Goal: Communication & Community: Answer question/provide support

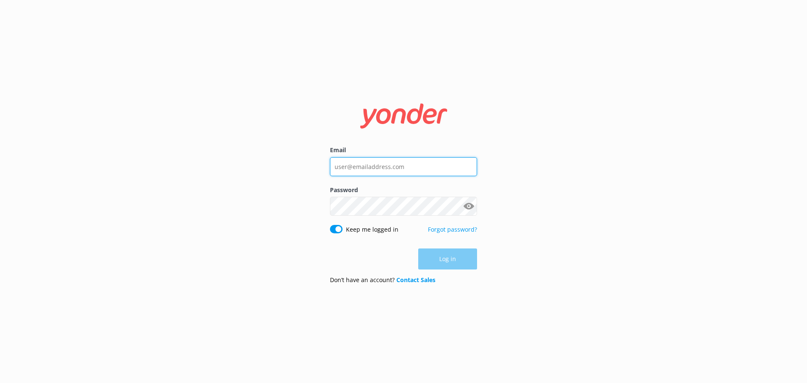
type input "[EMAIL_ADDRESS][DOMAIN_NAME]"
drag, startPoint x: 600, startPoint y: 350, endPoint x: 527, endPoint y: 311, distance: 83.1
click at [600, 350] on div "Email bungycentre@bungy.co.nz Password Show password Keep me logged in Forgot p…" at bounding box center [403, 191] width 807 height 383
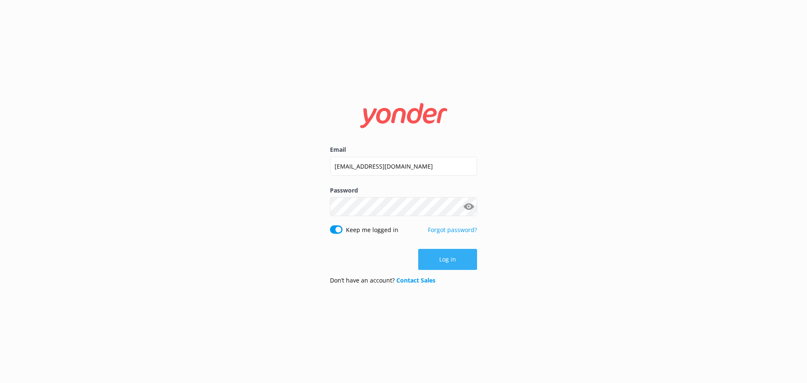
click at [457, 265] on button "Log in" at bounding box center [447, 259] width 59 height 21
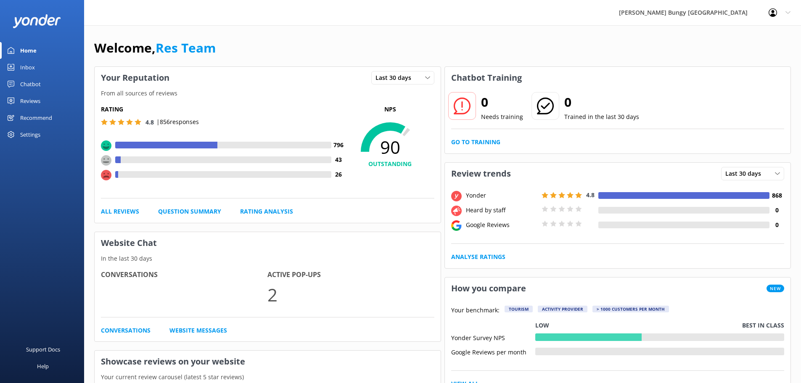
click at [45, 65] on link "Inbox" at bounding box center [42, 67] width 84 height 17
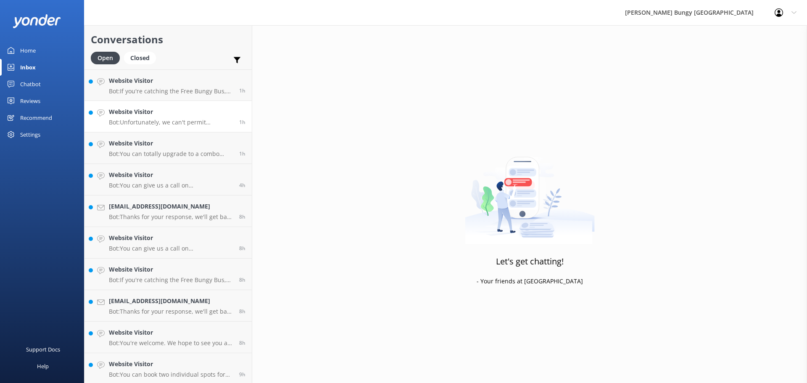
click at [195, 108] on h4 "Website Visitor" at bounding box center [171, 111] width 124 height 9
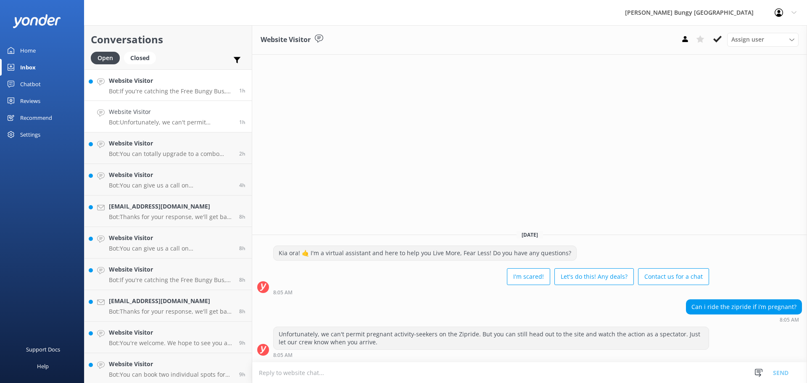
click at [182, 92] on p "Bot: If you're catching the Free Bungy Bus, rock up 30 minutes before the bus d…" at bounding box center [171, 91] width 124 height 8
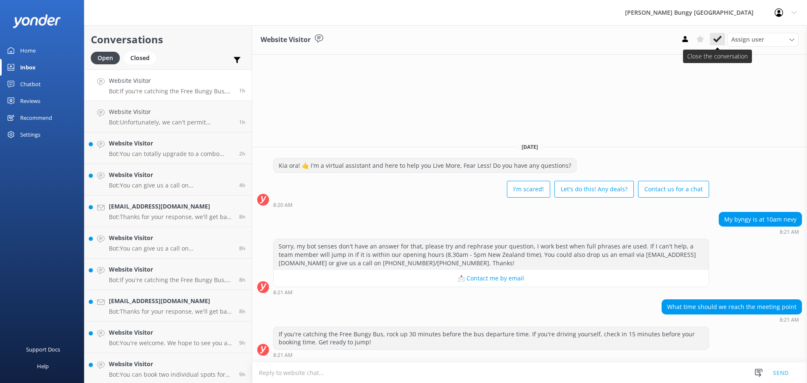
click at [722, 42] on button at bounding box center [717, 39] width 15 height 13
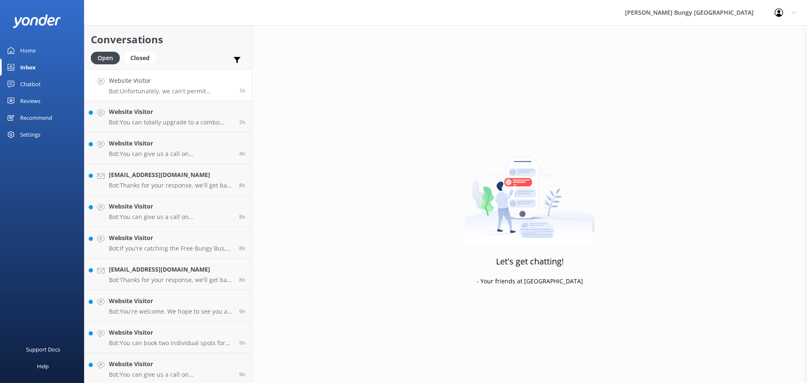
click at [194, 92] on p "Bot: Unfortunately, we can't permit pregnant activity-seekers on the Zipride. B…" at bounding box center [171, 91] width 124 height 8
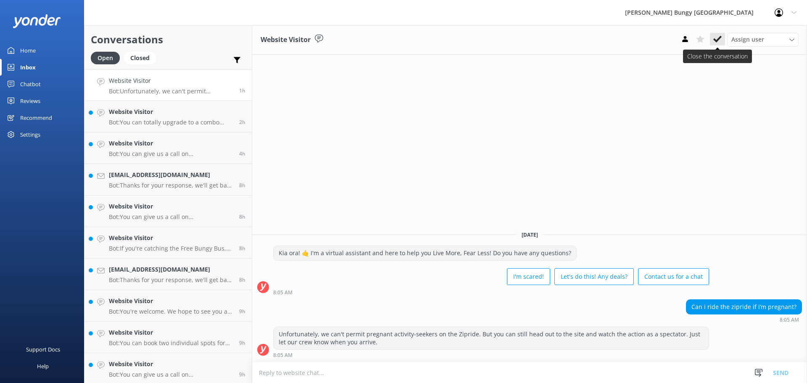
click at [716, 38] on icon at bounding box center [717, 39] width 8 height 8
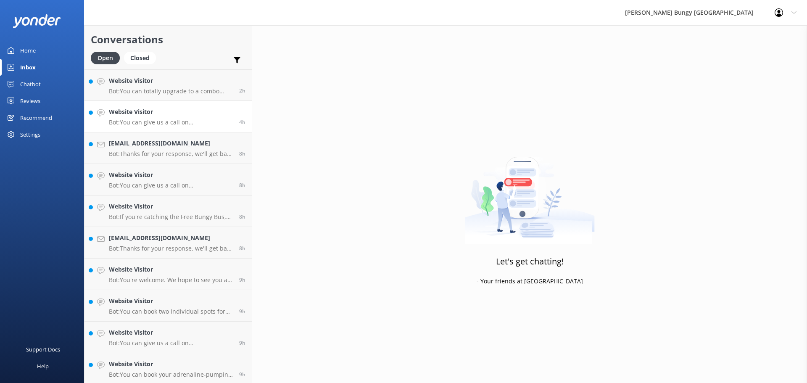
click at [166, 118] on div "Website Visitor Bot: You can give us a call on 0800 286 4958 or +64 3 450 1300 …" at bounding box center [171, 116] width 124 height 18
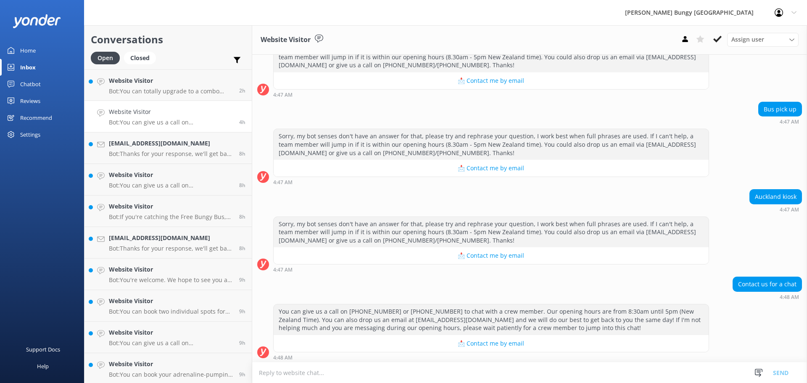
scroll to position [182, 0]
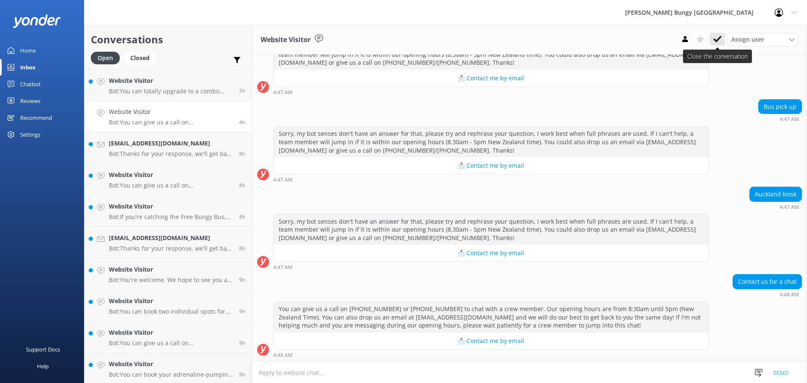
click at [723, 38] on button at bounding box center [717, 39] width 15 height 13
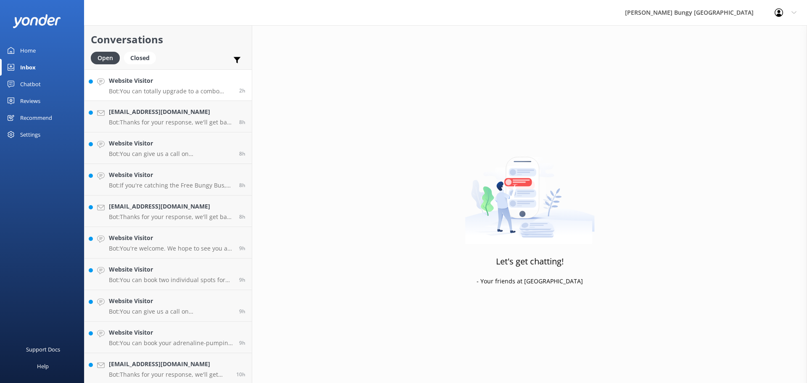
click at [214, 91] on p "Bot: You can totally upgrade to a combo before your booking or within 30 days a…" at bounding box center [171, 91] width 124 height 8
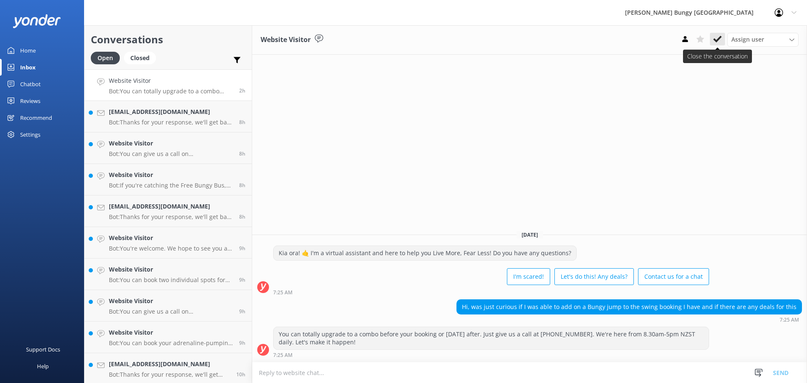
click at [715, 44] on button at bounding box center [717, 39] width 15 height 13
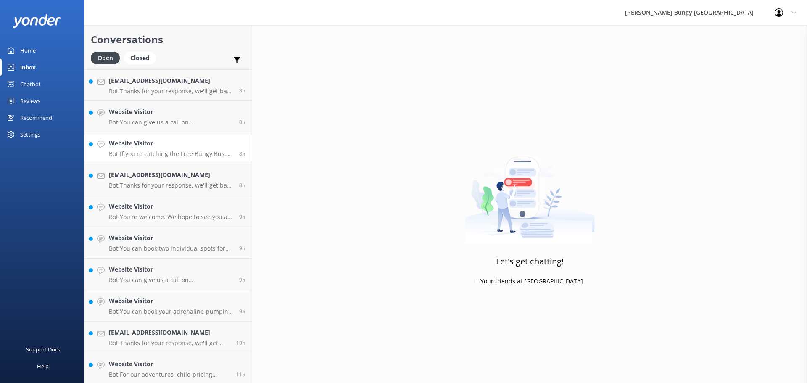
click at [164, 143] on h4 "Website Visitor" at bounding box center [171, 143] width 124 height 9
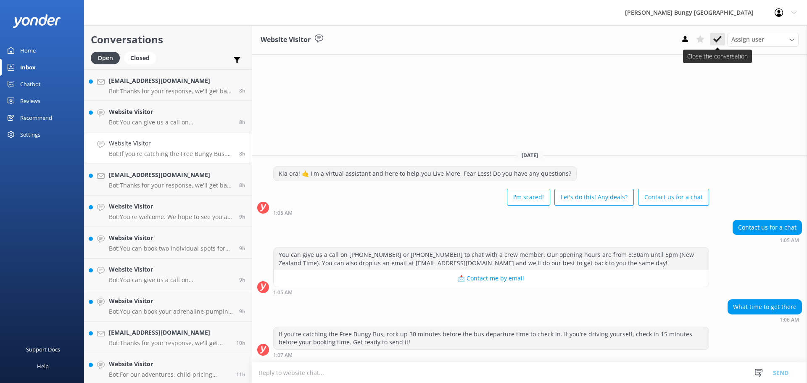
click at [718, 42] on icon at bounding box center [717, 39] width 8 height 8
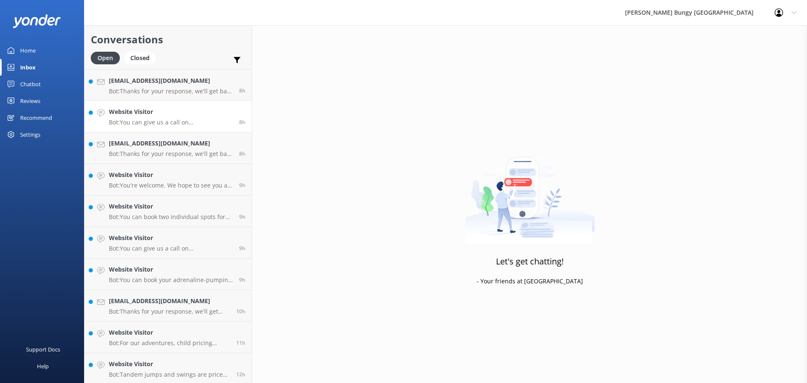
click at [182, 120] on p "Bot: You can give us a call on 0800 286 4958 or +64 3 450 1300 to chat with a c…" at bounding box center [171, 123] width 124 height 8
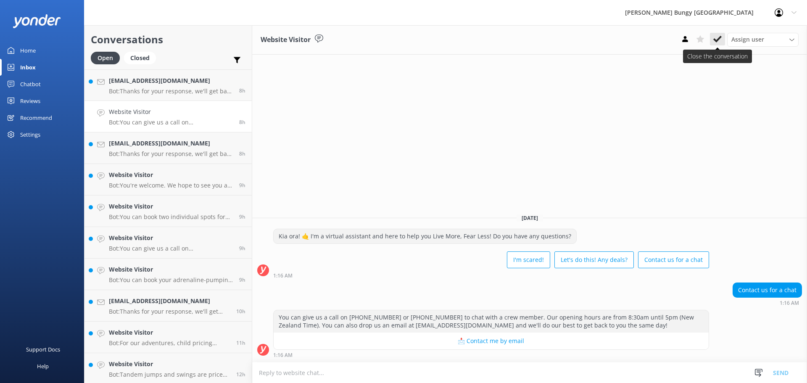
click at [718, 42] on icon at bounding box center [717, 39] width 8 height 8
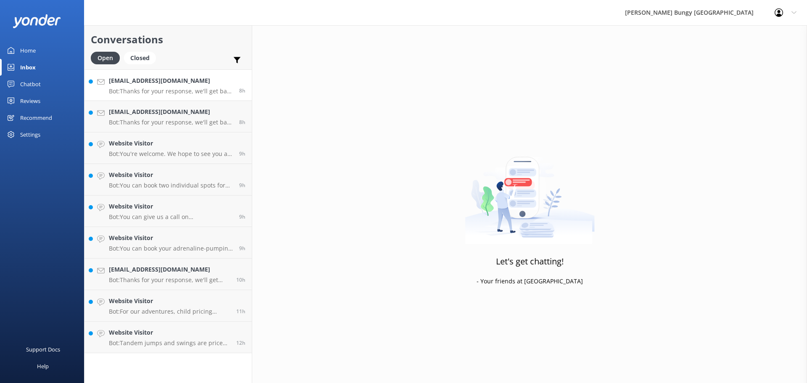
click at [198, 96] on link "lovelovelove3800@gmail.com Bot: Thanks for your response, we'll get back to you…" at bounding box center [167, 85] width 167 height 32
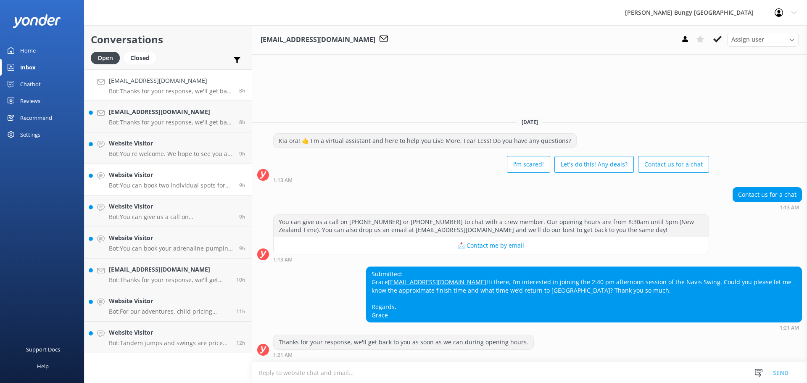
click at [126, 166] on link "Website Visitor Bot: You can book two individual spots for the Nevis Swing at t…" at bounding box center [167, 180] width 167 height 32
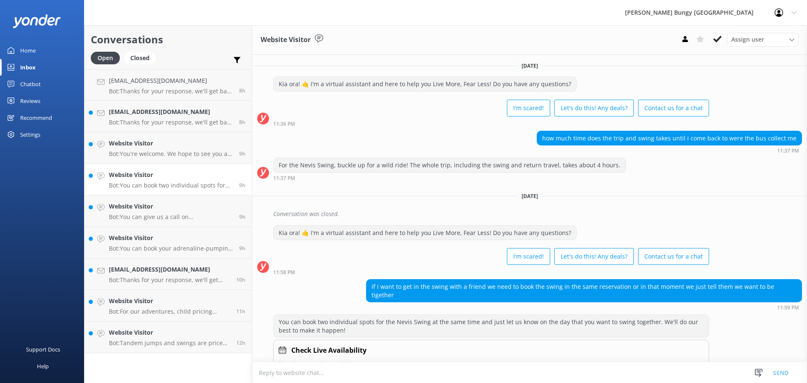
scroll to position [15, 0]
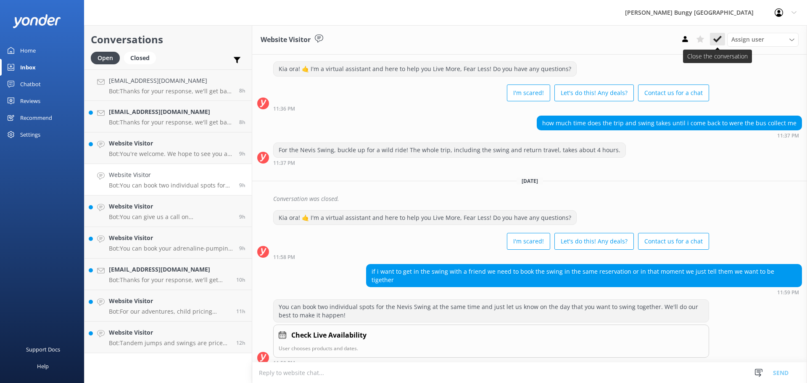
click at [718, 45] on button at bounding box center [717, 39] width 15 height 13
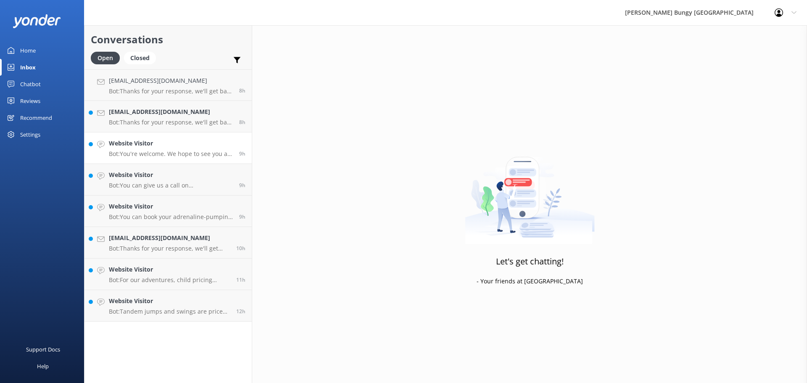
click at [210, 148] on h4 "Website Visitor" at bounding box center [171, 143] width 124 height 9
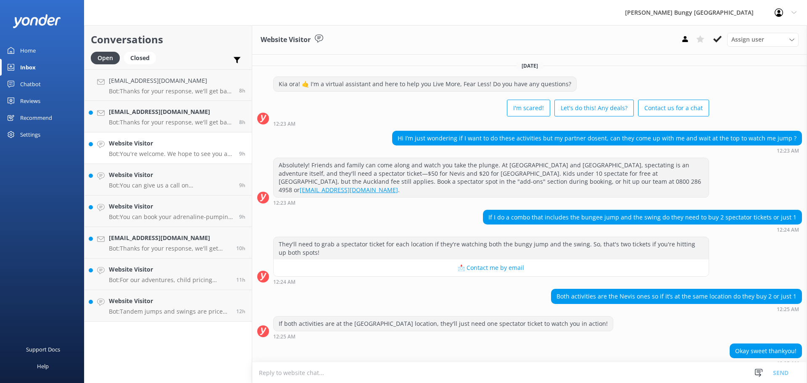
scroll to position [27, 0]
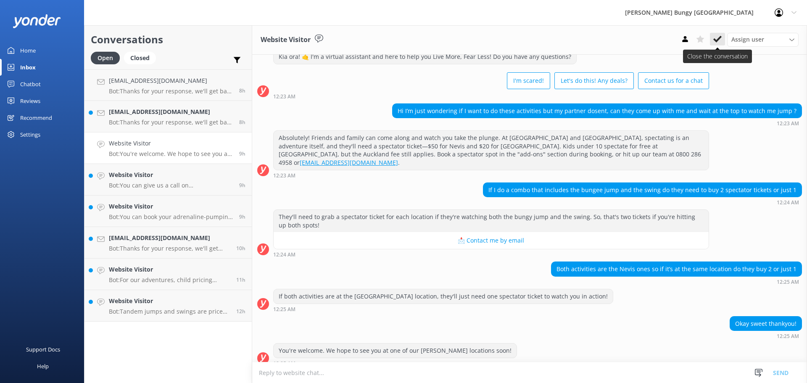
click at [713, 40] on icon at bounding box center [717, 39] width 8 height 8
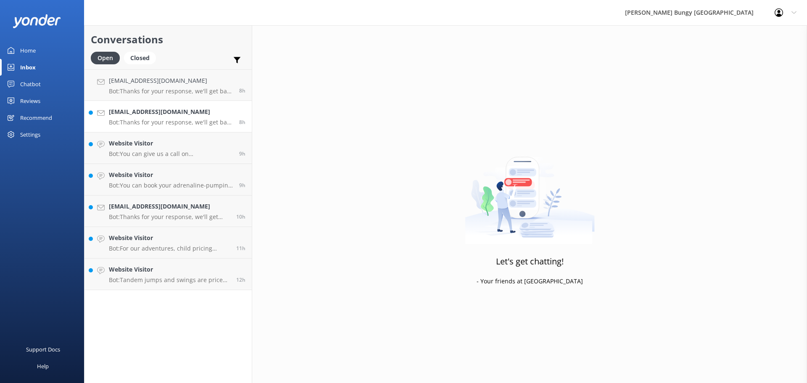
click at [198, 112] on h4 "[EMAIL_ADDRESS][DOMAIN_NAME]" at bounding box center [171, 111] width 124 height 9
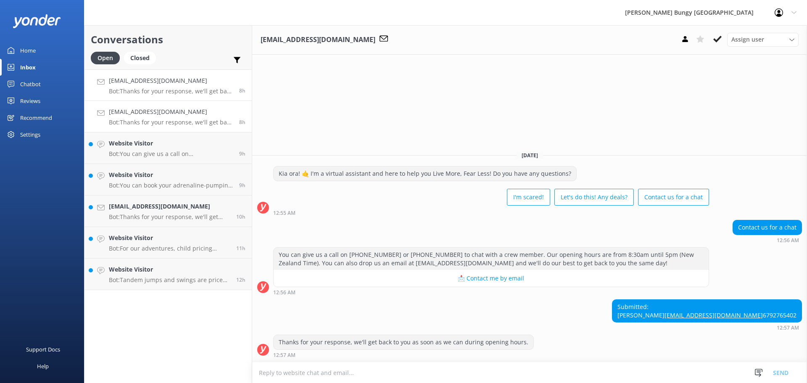
click at [139, 85] on h4 "[EMAIL_ADDRESS][DOMAIN_NAME]" at bounding box center [171, 80] width 124 height 9
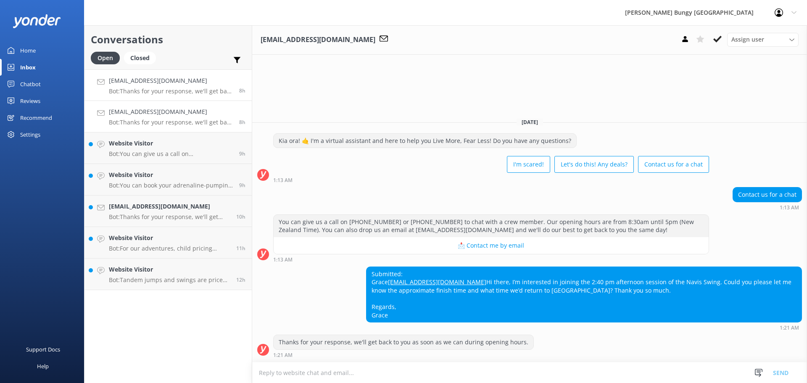
click at [140, 103] on link "yashbahadursingh96@gmail.com Bot: Thanks for your response, we'll get back to y…" at bounding box center [167, 117] width 167 height 32
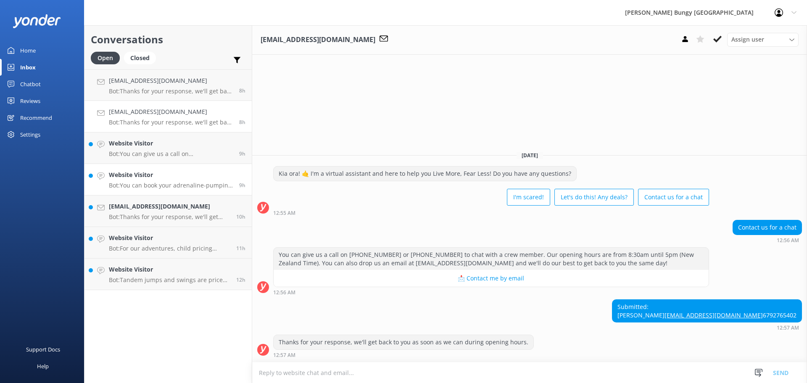
click at [143, 189] on link "Website Visitor Bot: You can book your adrenaline-pumping experience online and…" at bounding box center [167, 180] width 167 height 32
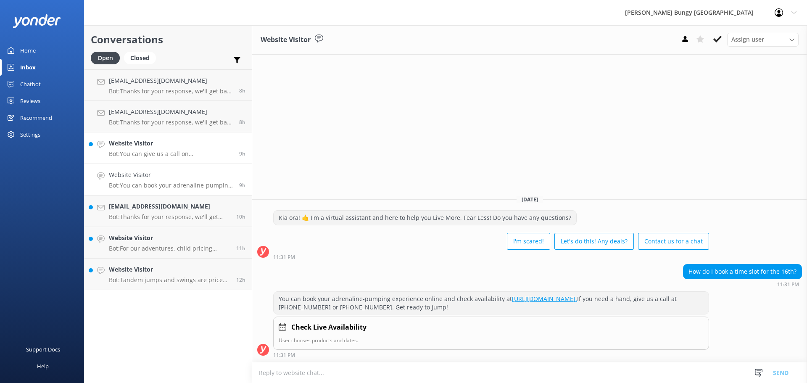
click at [212, 143] on h4 "Website Visitor" at bounding box center [171, 143] width 124 height 9
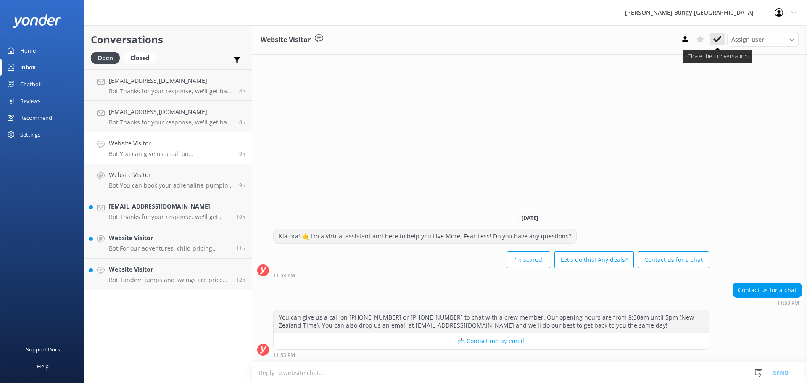
click at [711, 38] on button at bounding box center [717, 39] width 15 height 13
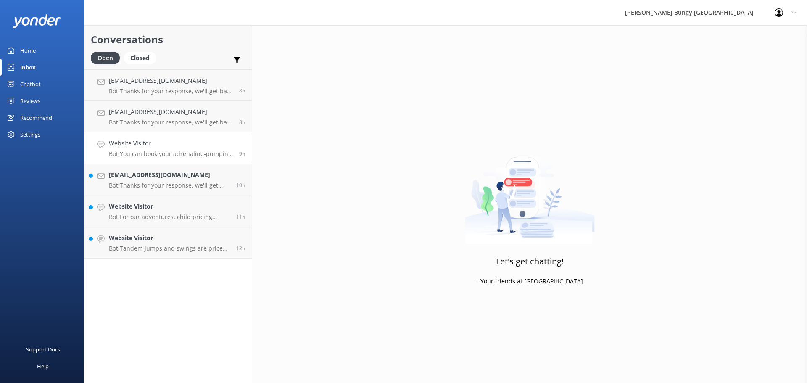
click at [231, 159] on link "Website Visitor Bot: You can book your adrenaline-pumping experience online and…" at bounding box center [167, 148] width 167 height 32
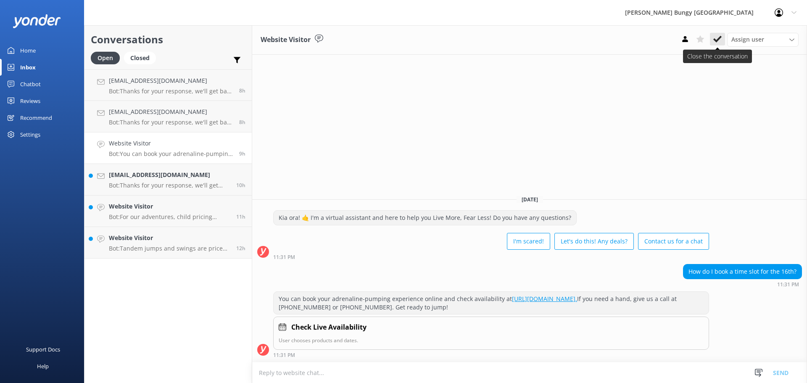
click at [715, 38] on icon at bounding box center [717, 39] width 8 height 8
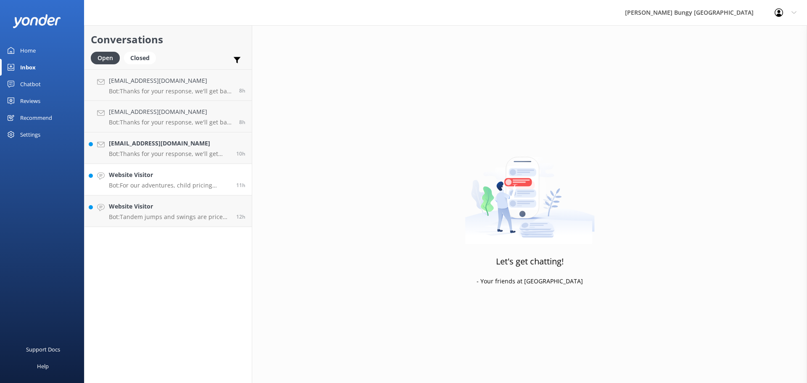
click at [145, 185] on p "Bot: For our adventures, child pricing applies up to 14 years old. Anyone older…" at bounding box center [169, 186] width 121 height 8
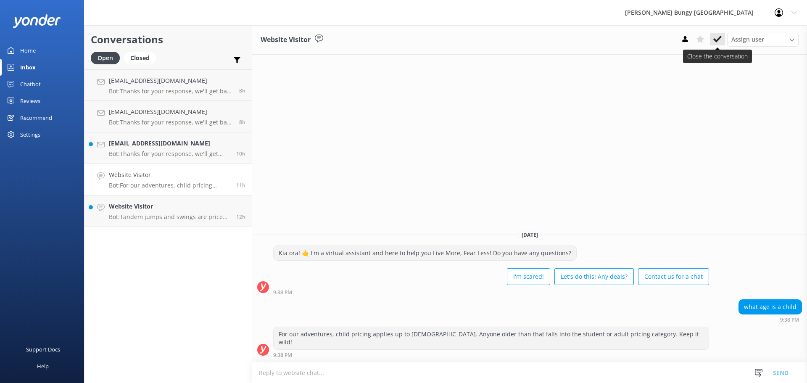
click at [718, 34] on button at bounding box center [717, 39] width 15 height 13
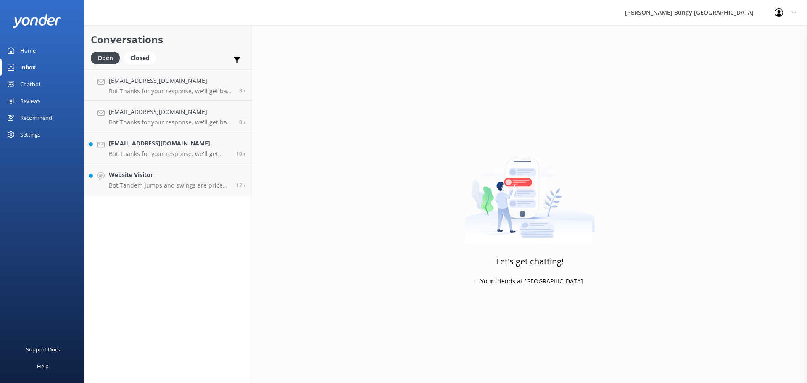
click at [192, 179] on h4 "Website Visitor" at bounding box center [169, 174] width 121 height 9
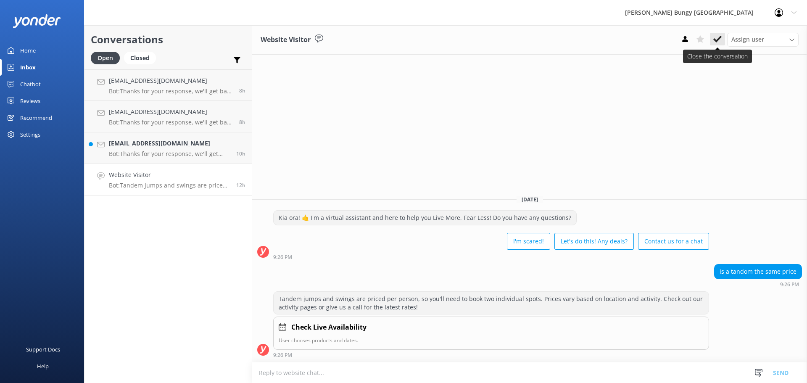
click at [713, 37] on button at bounding box center [717, 39] width 15 height 13
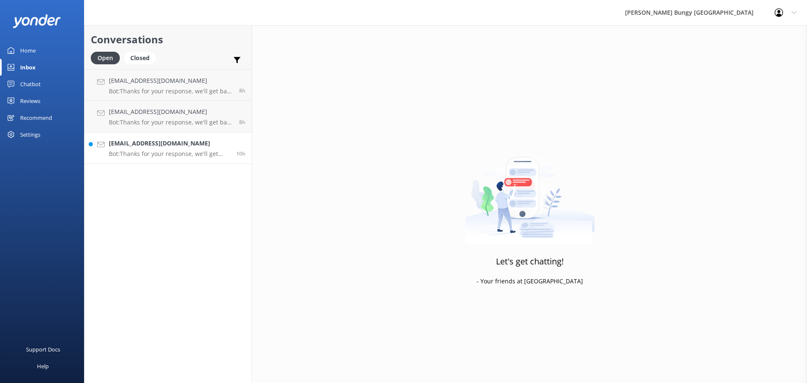
click at [137, 134] on link "alexmathieson@hotmail.co.uk Bot: Thanks for your response, we'll get back to yo…" at bounding box center [167, 148] width 167 height 32
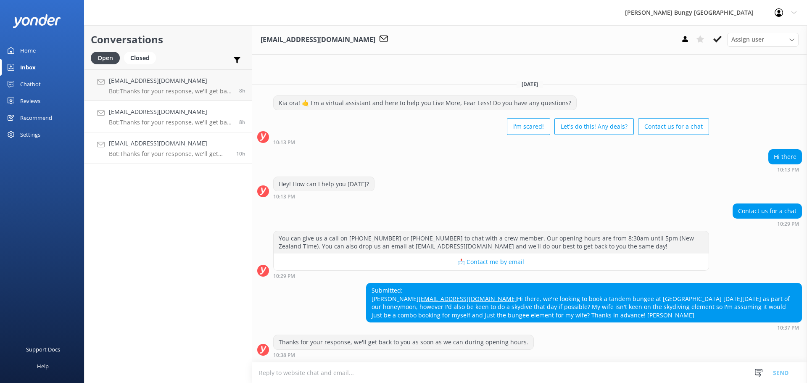
click at [189, 123] on p "Bot: Thanks for your response, we'll get back to you as soon as we can during o…" at bounding box center [171, 123] width 124 height 8
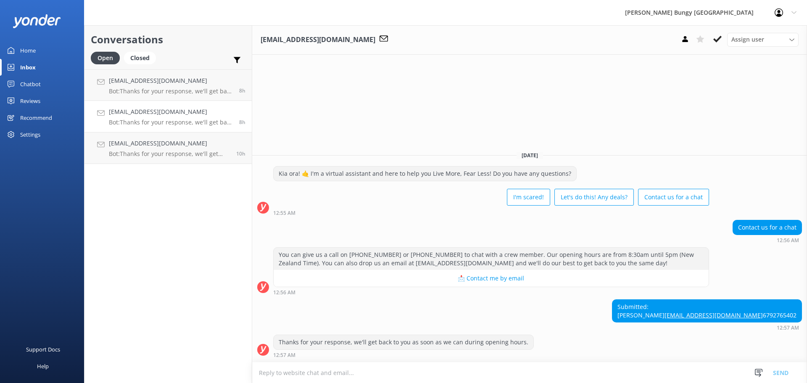
click at [658, 369] on textarea at bounding box center [529, 372] width 555 height 21
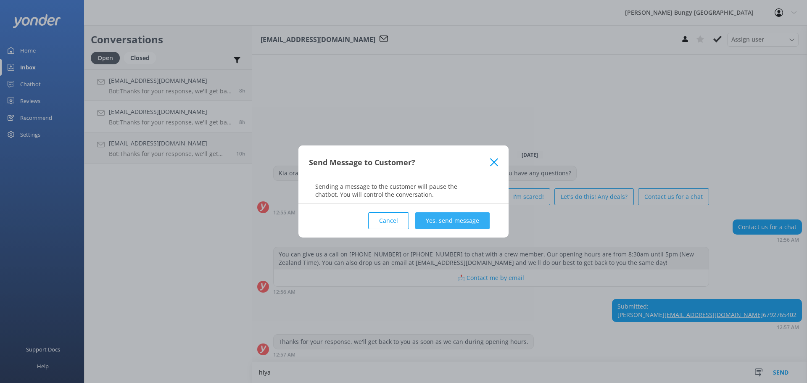
type textarea "hiya"
click at [437, 224] on button "Yes, send message" at bounding box center [452, 220] width 74 height 17
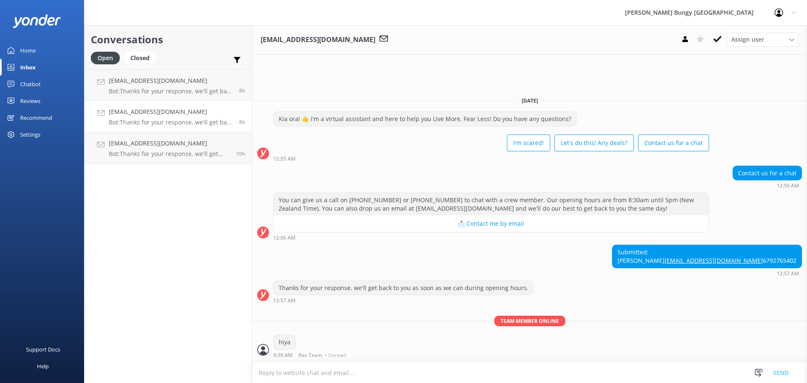
click at [360, 377] on textarea at bounding box center [529, 372] width 555 height 21
type textarea "how can we help?"
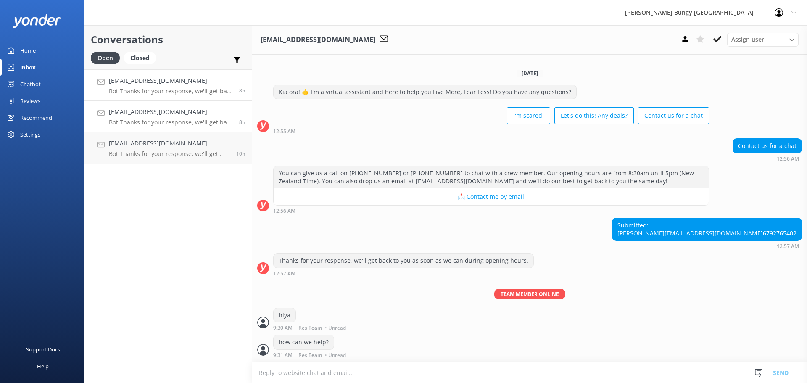
click at [188, 89] on p "Bot: Thanks for your response, we'll get back to you as soon as we can during o…" at bounding box center [171, 91] width 124 height 8
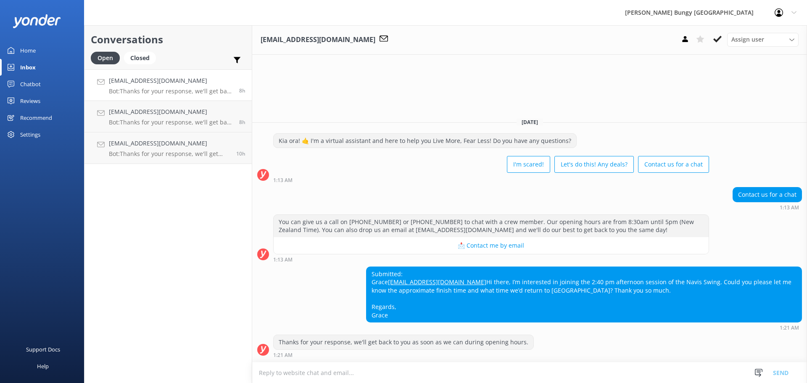
click at [412, 370] on textarea at bounding box center [529, 372] width 555 height 21
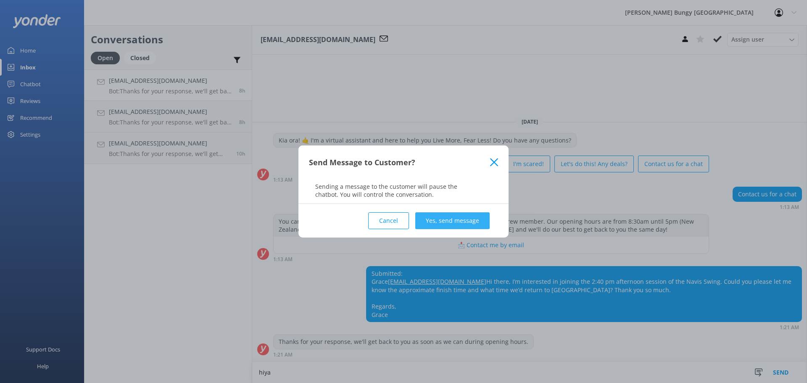
type textarea "hiya"
click at [454, 224] on button "Yes, send message" at bounding box center [452, 220] width 74 height 17
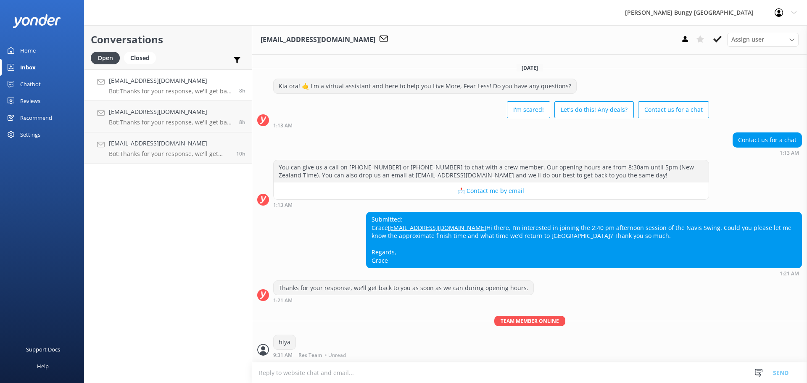
scroll to position [14, 0]
click at [387, 368] on textarea at bounding box center [529, 372] width 555 height 21
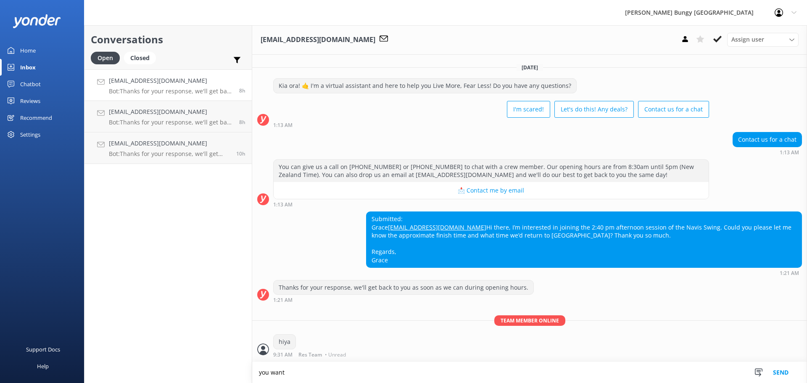
drag, startPoint x: 422, startPoint y: 357, endPoint x: 413, endPoint y: 357, distance: 9.2
click at [422, 357] on div "hiya 9:31 AM Res Team • Unread" at bounding box center [529, 345] width 555 height 23
click at [374, 368] on textarea "you want" at bounding box center [529, 372] width 555 height 21
click at [121, 323] on div "Conversations Open Closed Important Assigned to me Unassigned lovelovelove3800@…" at bounding box center [168, 204] width 168 height 358
click at [294, 372] on textarea "you want" at bounding box center [529, 372] width 555 height 21
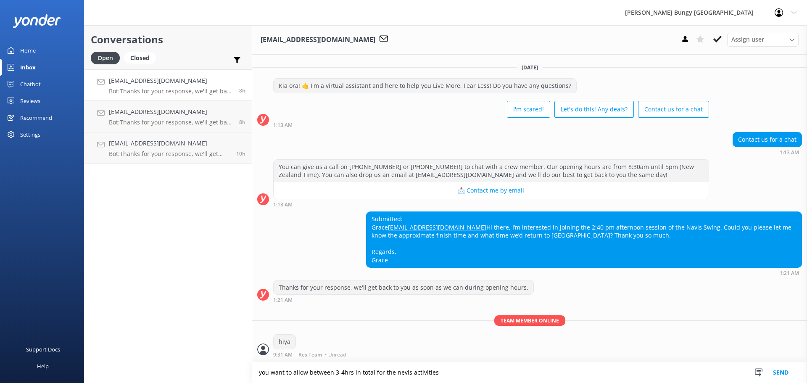
type textarea "you want to allow between 3-4hrs in total for the nevis activities"
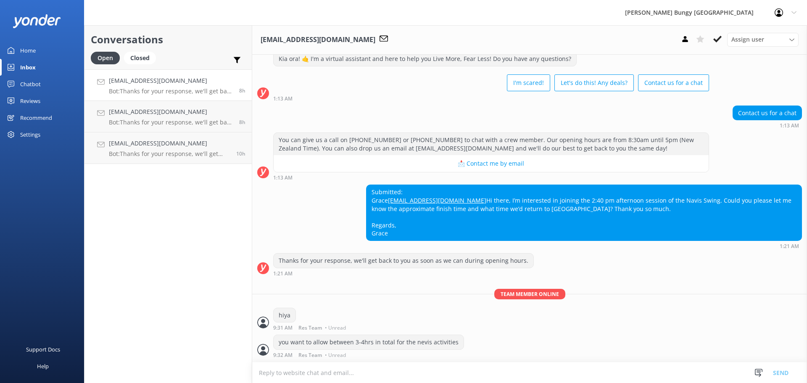
scroll to position [42, 0]
click at [294, 372] on textarea at bounding box center [529, 372] width 555 height 21
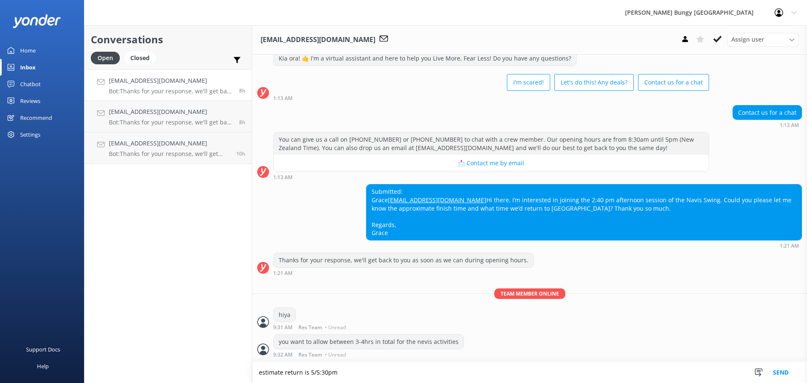
type textarea "estimate return is 5/5:30pm"
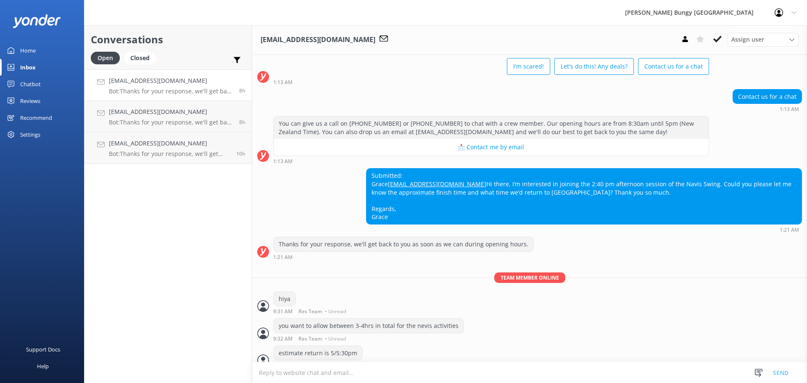
scroll to position [69, 0]
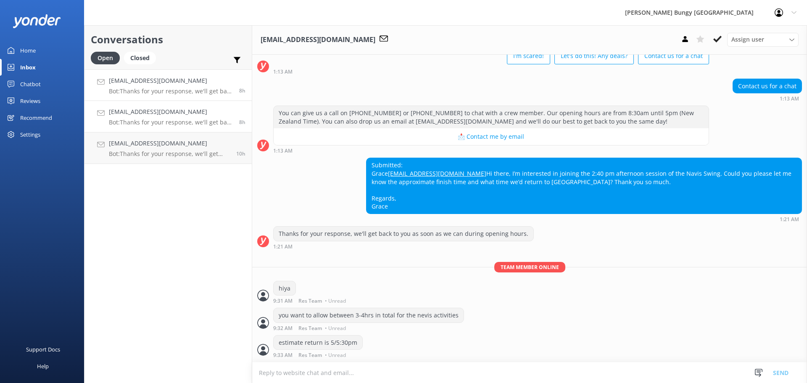
click at [170, 130] on link "yashbahadursingh96@gmail.com Bot: Thanks for your response, we'll get back to y…" at bounding box center [167, 117] width 167 height 32
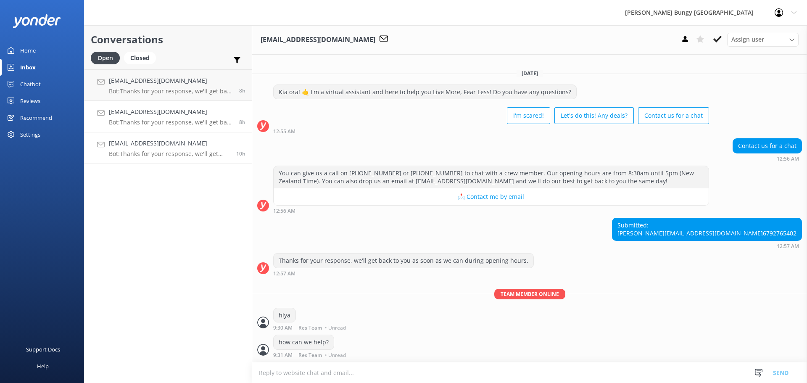
click at [173, 159] on link "alexmathieson@hotmail.co.uk Bot: Thanks for your response, we'll get back to yo…" at bounding box center [167, 148] width 167 height 32
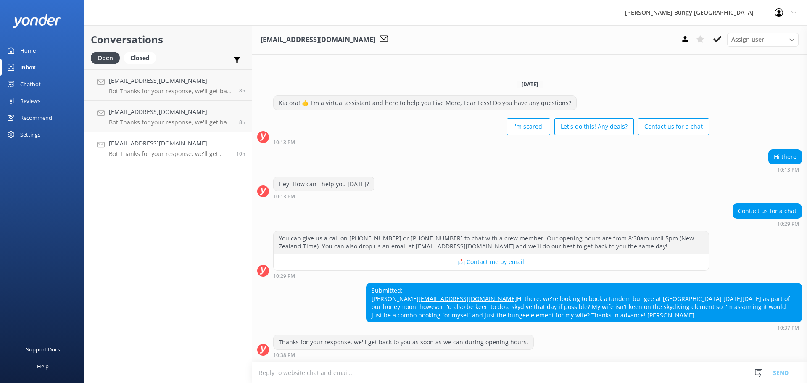
click at [451, 380] on textarea at bounding box center [529, 372] width 555 height 21
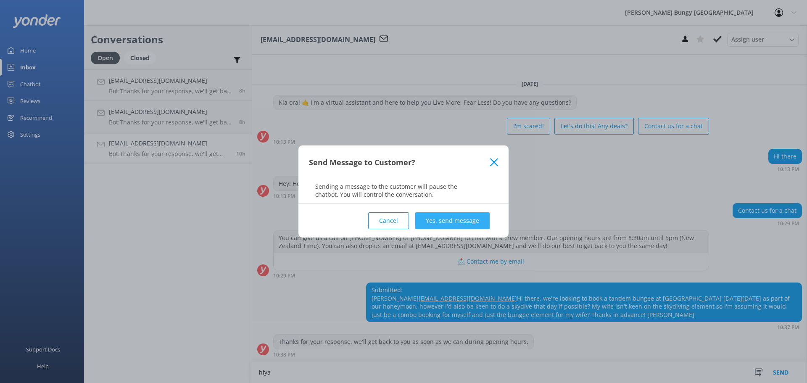
type textarea "hiya"
click at [457, 220] on button "Yes, send message" at bounding box center [452, 220] width 74 height 17
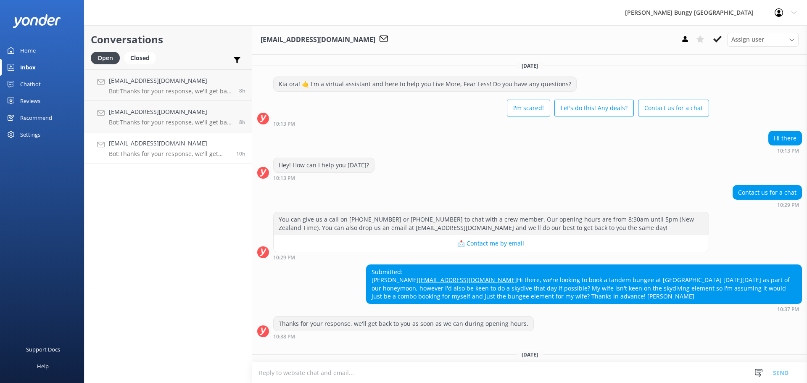
scroll to position [68, 0]
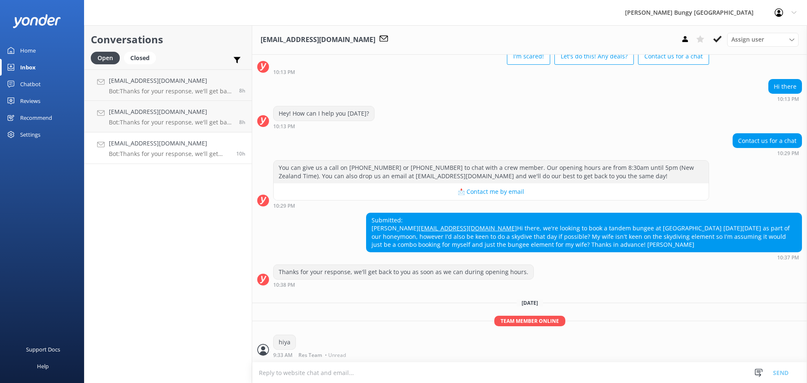
click at [371, 376] on textarea at bounding box center [529, 372] width 555 height 21
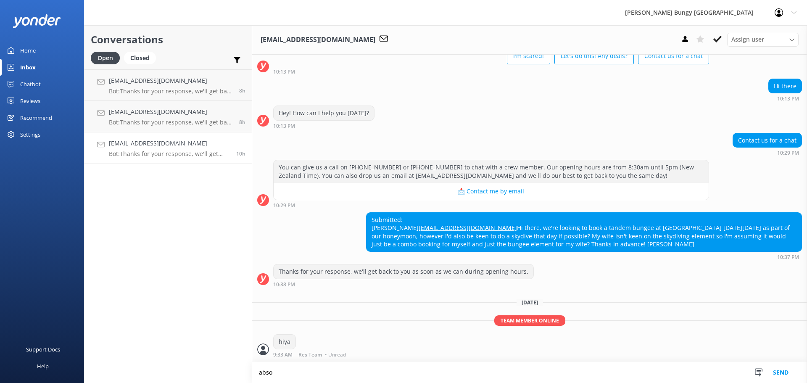
scroll to position [69, 0]
type textarea "absolutely, we can book that in for you either via chat (here) or phone"
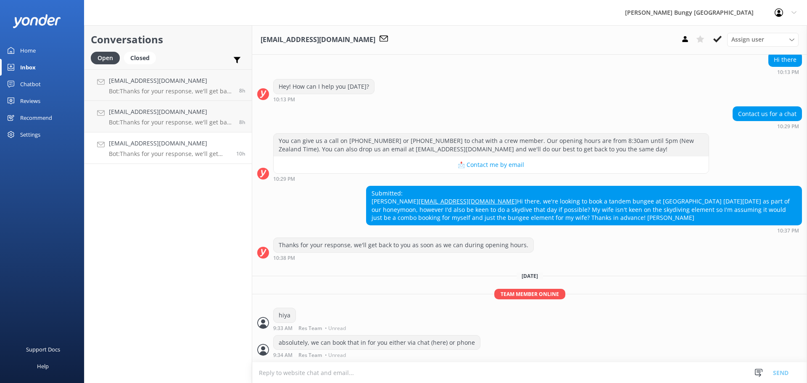
click at [371, 376] on textarea at bounding box center [529, 372] width 555 height 21
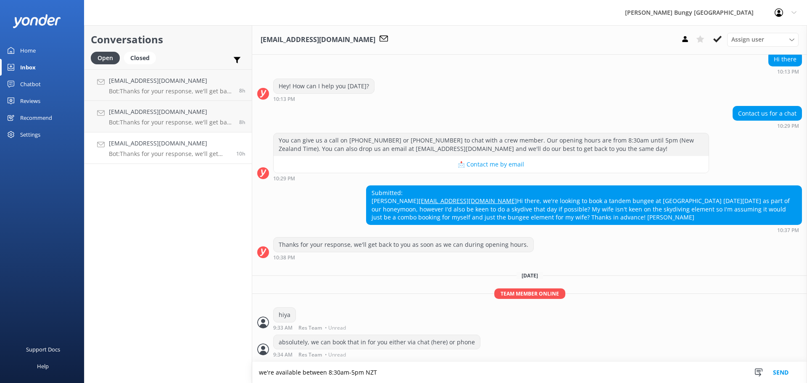
type textarea "we're available between 8:30am-5pm NZT"
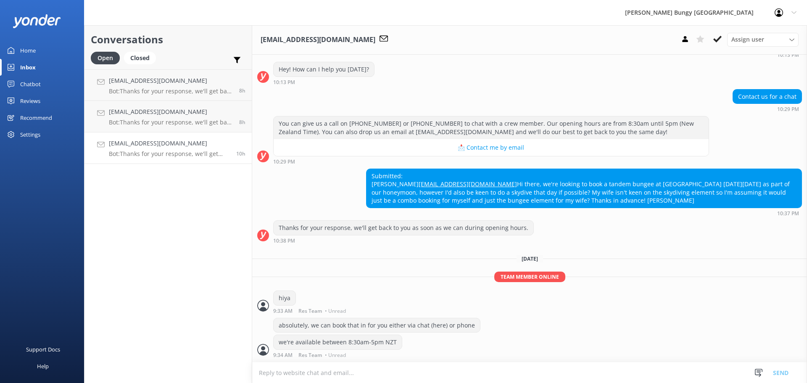
scroll to position [112, 0]
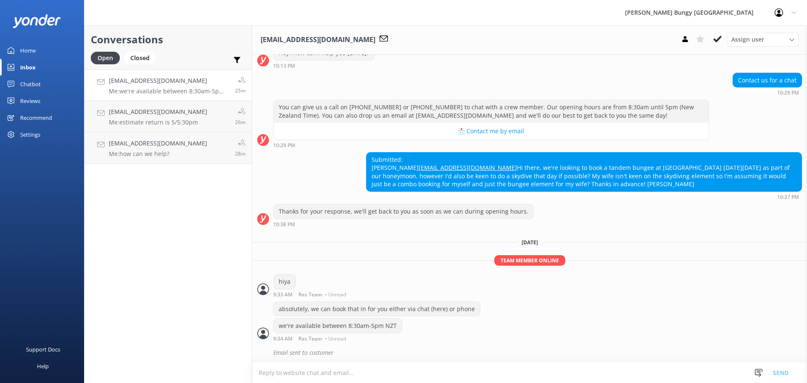
scroll to position [131, 0]
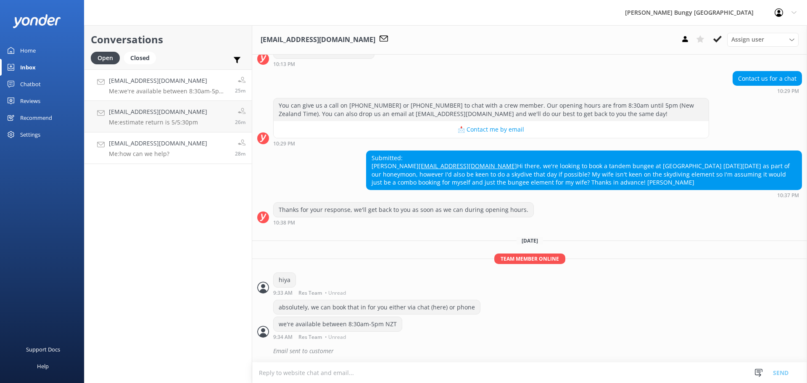
click at [179, 141] on h4 "[EMAIL_ADDRESS][DOMAIN_NAME]" at bounding box center [158, 143] width 98 height 9
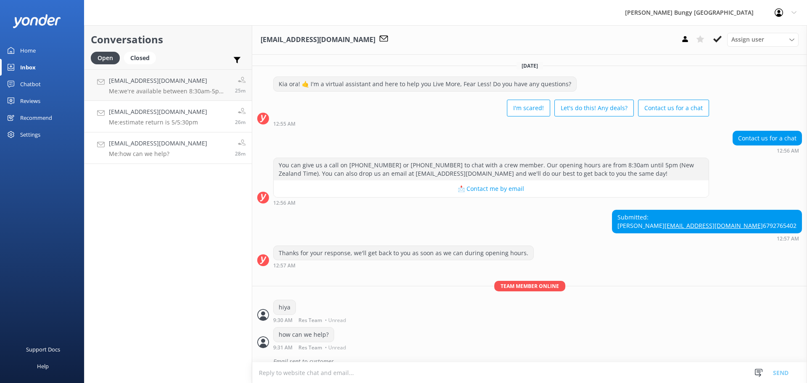
scroll to position [27, 0]
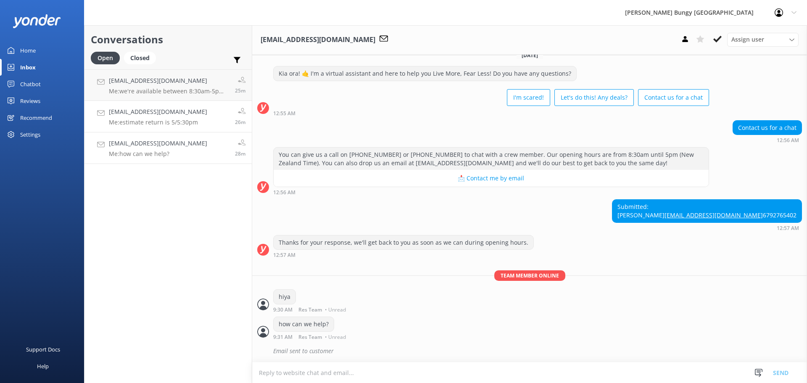
click at [179, 128] on link "lovelovelove3800@gmail.com Me: estimate return is 5/5:30pm 26m" at bounding box center [167, 117] width 167 height 32
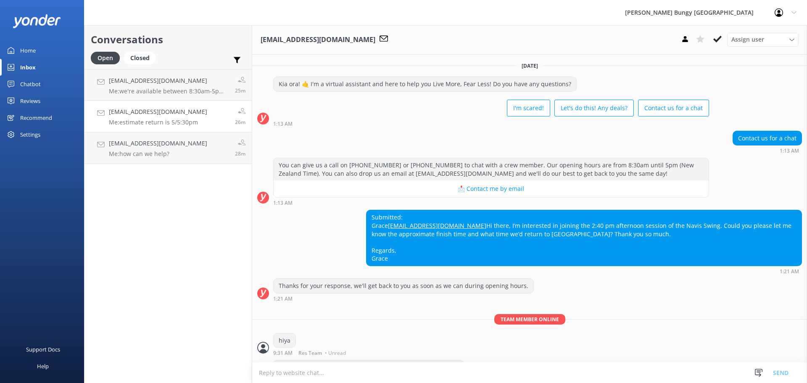
scroll to position [87, 0]
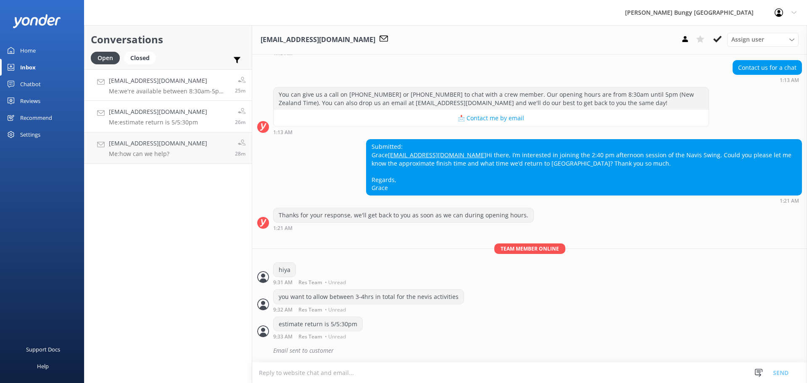
click at [160, 87] on div "alexmathieson@hotmail.co.uk Me: we're available between 8:30am-5pm NZT" at bounding box center [169, 85] width 120 height 18
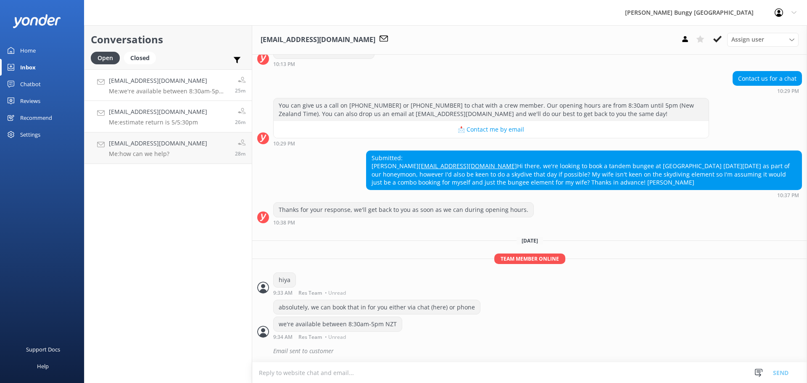
click at [153, 120] on p "Me: estimate return is 5/5:30pm" at bounding box center [158, 123] width 98 height 8
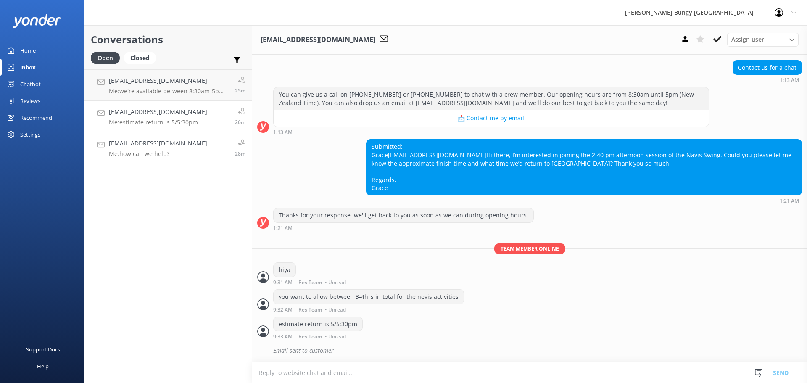
click at [149, 147] on h4 "[EMAIL_ADDRESS][DOMAIN_NAME]" at bounding box center [158, 143] width 98 height 9
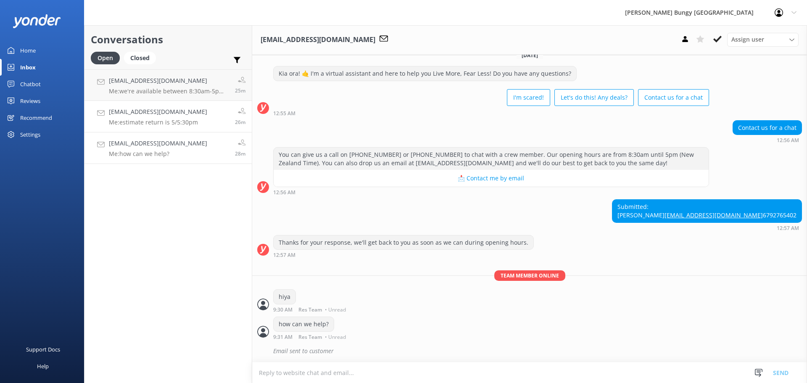
click at [149, 128] on link "lovelovelove3800@gmail.com Me: estimate return is 5/5:30pm 26m" at bounding box center [167, 117] width 167 height 32
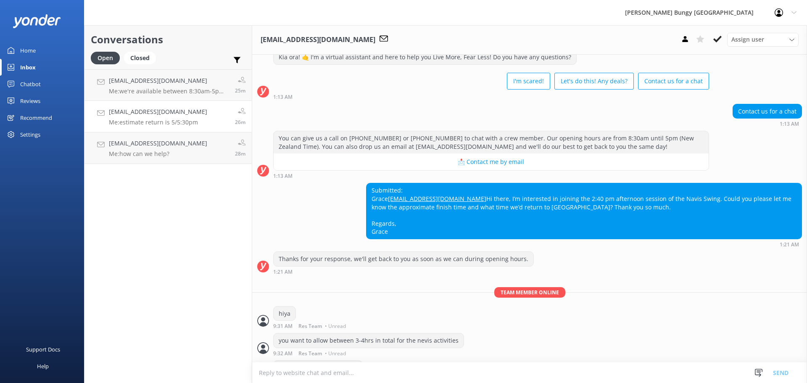
scroll to position [87, 0]
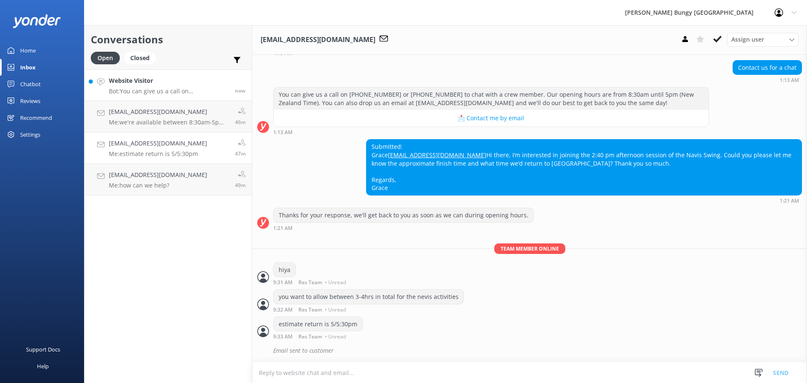
click at [168, 87] on div "Website Visitor Bot: You can give us a call on 0800 286 4958 or +64 3 450 1300 …" at bounding box center [169, 85] width 120 height 18
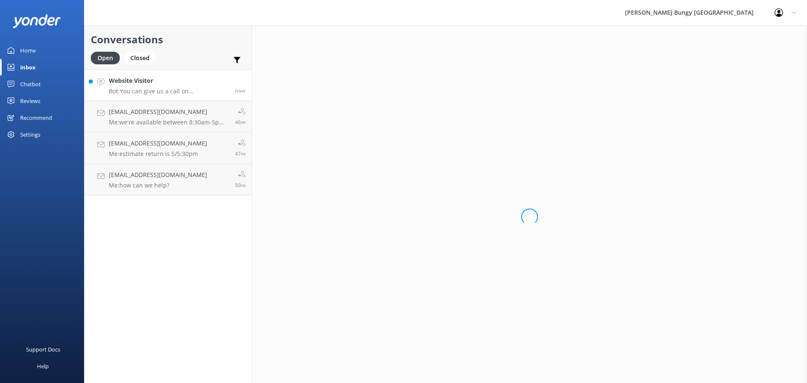
click at [358, 376] on div "Loading.." at bounding box center [529, 216] width 555 height 383
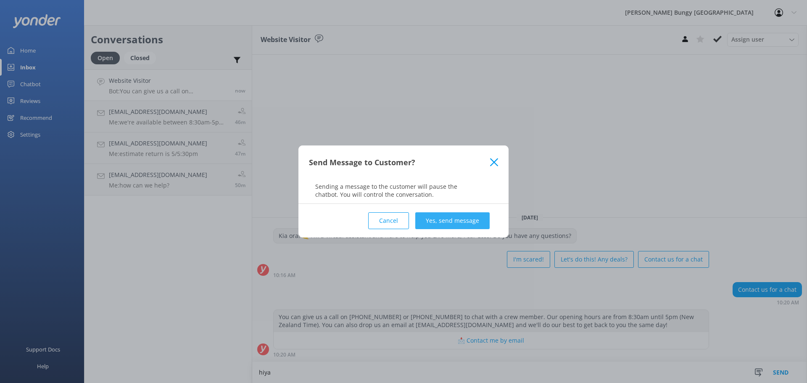
type textarea "hiya"
click at [441, 219] on button "Yes, send message" at bounding box center [452, 220] width 74 height 17
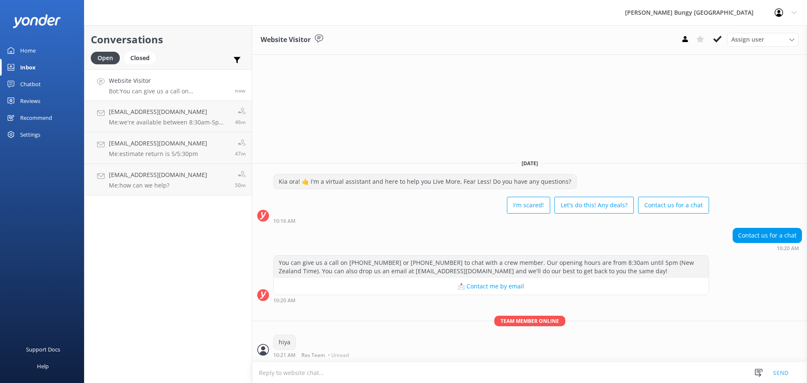
click at [394, 377] on textarea at bounding box center [529, 372] width 555 height 21
type textarea "how can we help?"
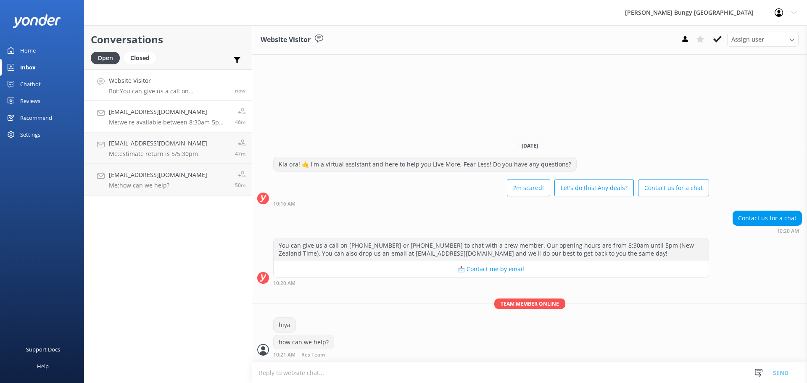
click at [143, 121] on p "Me: we're available between 8:30am-5pm NZT" at bounding box center [169, 123] width 120 height 8
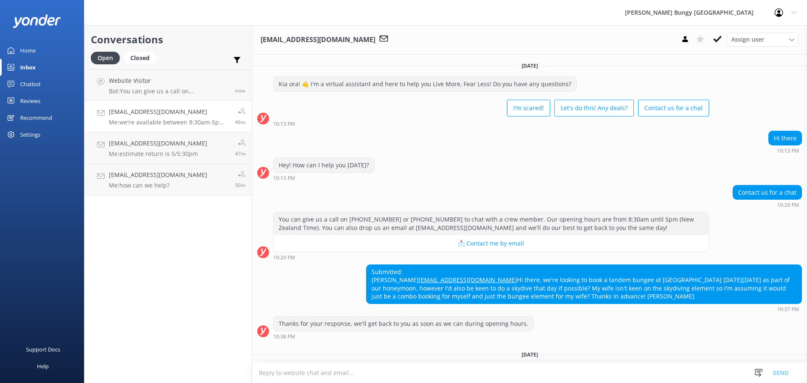
scroll to position [131, 0]
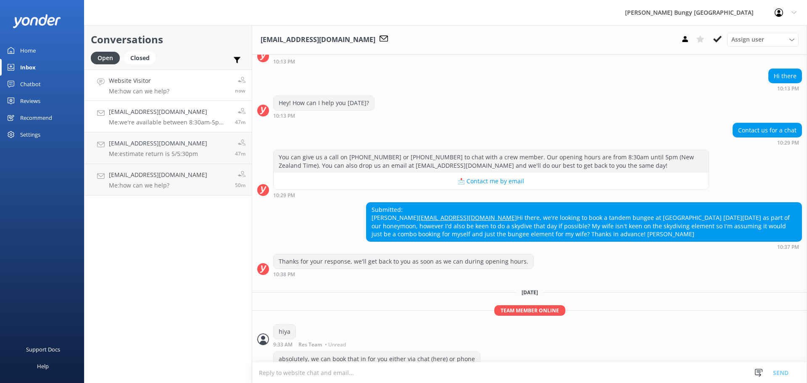
click at [158, 90] on p "Me: how can we help?" at bounding box center [139, 91] width 61 height 8
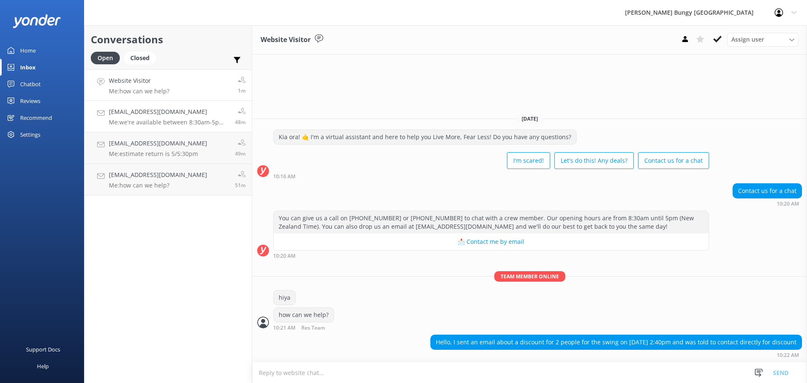
click at [142, 129] on link "alexmathieson@hotmail.co.uk Me: we're available between 8:30am-5pm NZT 48m" at bounding box center [167, 117] width 167 height 32
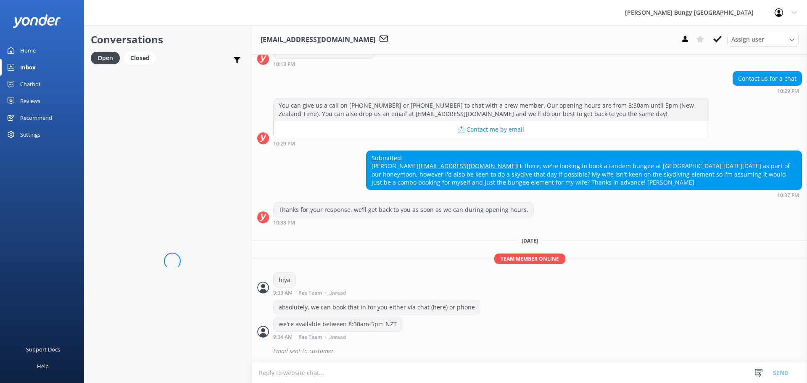
scroll to position [131, 0]
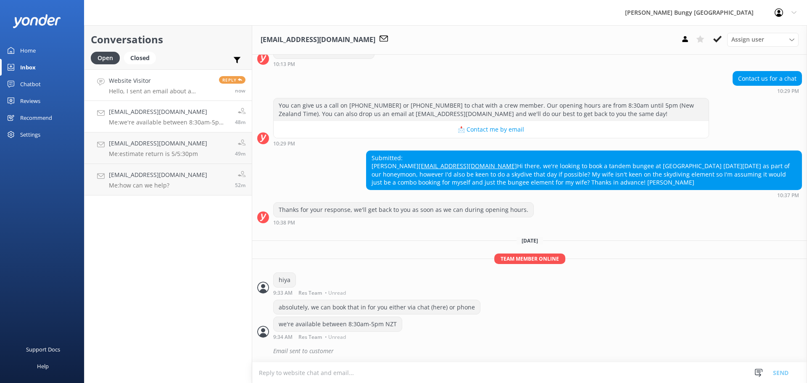
click at [173, 90] on p "Hello, I sent an email about a discount for 2 people for the swing on October 2…" at bounding box center [161, 91] width 104 height 8
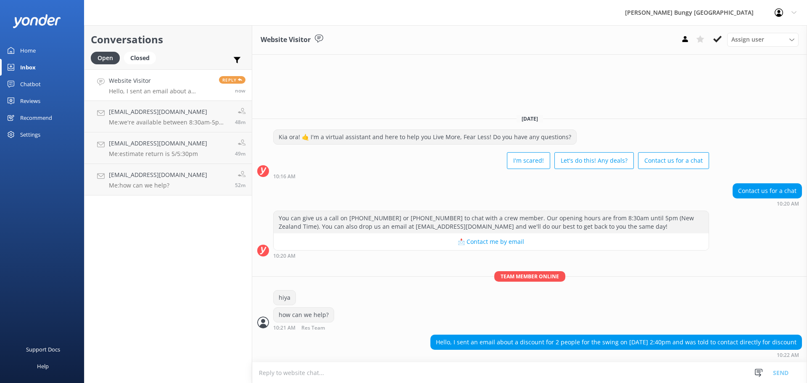
click at [391, 369] on textarea at bounding box center [529, 372] width 555 height 21
type textarea "yeah can do here"
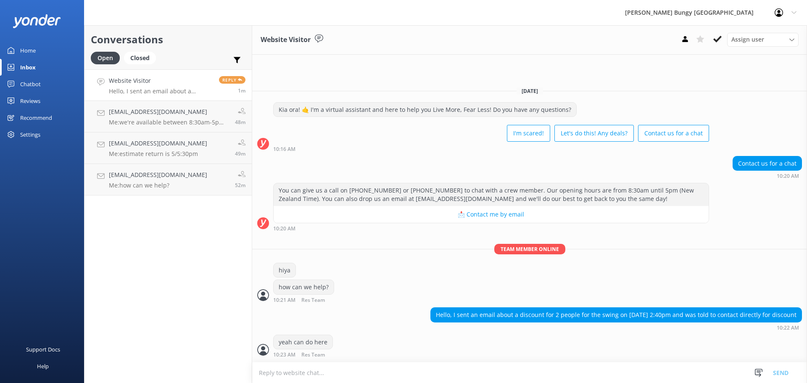
click at [391, 370] on textarea at bounding box center [529, 372] width 555 height 21
type textarea "c"
type textarea "which discount were you looking at?"
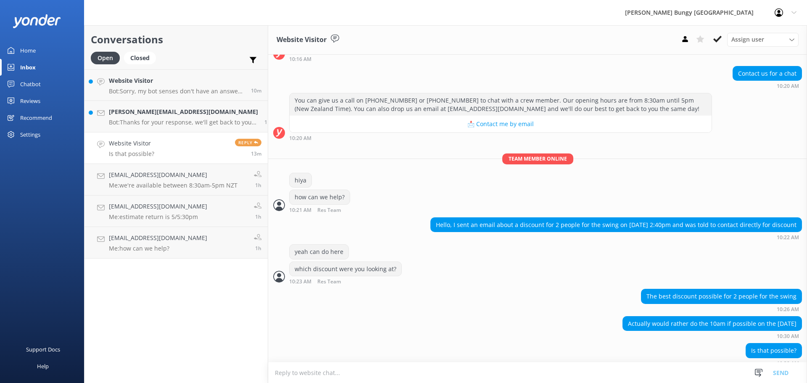
scroll to position [73, 0]
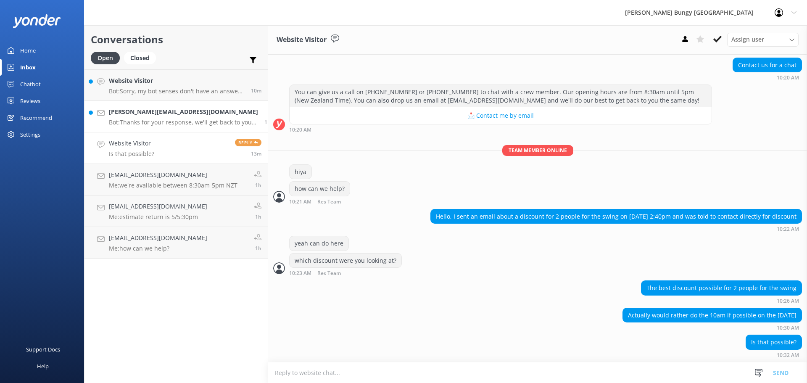
click at [150, 118] on div "Erikaelise@live.com.au Bot: Thanks for your response, we'll get back to you as …" at bounding box center [183, 116] width 149 height 18
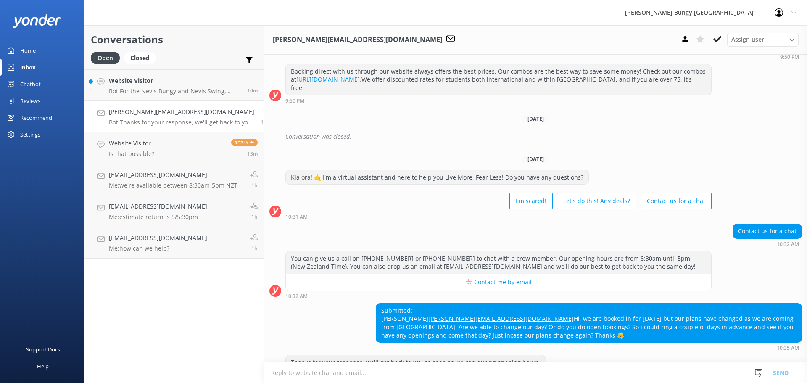
scroll to position [239, 0]
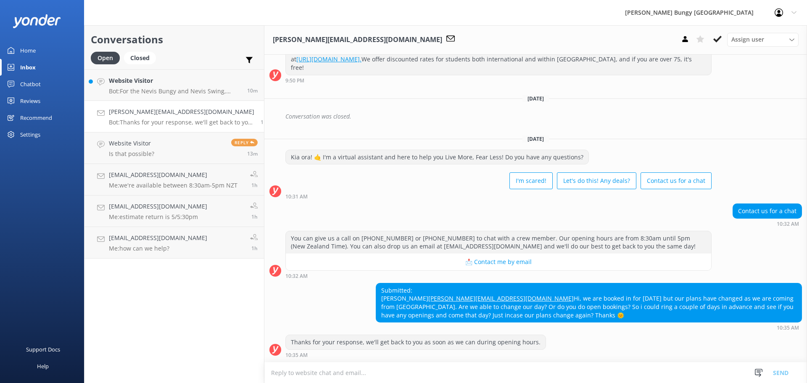
click at [190, 103] on link "Erikaelise@live.com.au Bot: Thanks for your response, we'll get back to you as …" at bounding box center [173, 117] width 179 height 32
click at [168, 93] on p "Bot: For the Nevis Bungy and Nevis Swing, allow about 4 hours for the whole exp…" at bounding box center [175, 91] width 132 height 8
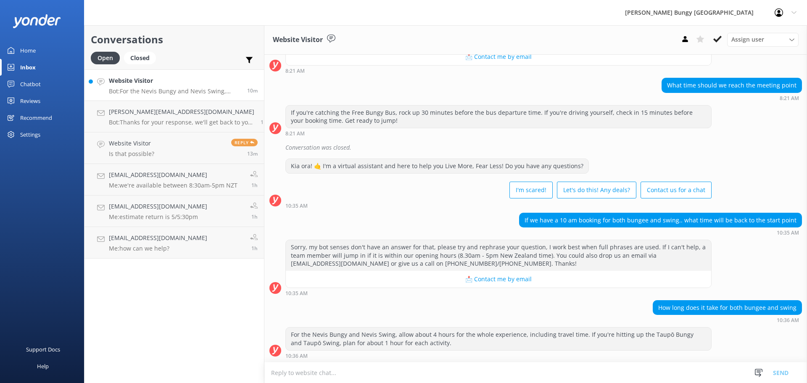
scroll to position [141, 0]
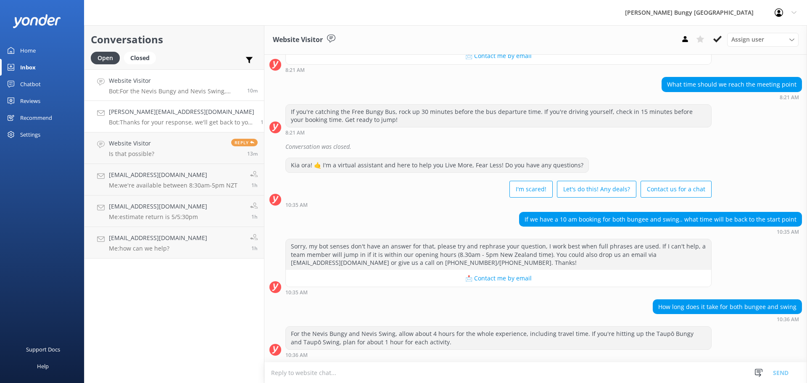
click at [150, 114] on h4 "Erikaelise@live.com.au" at bounding box center [181, 111] width 145 height 9
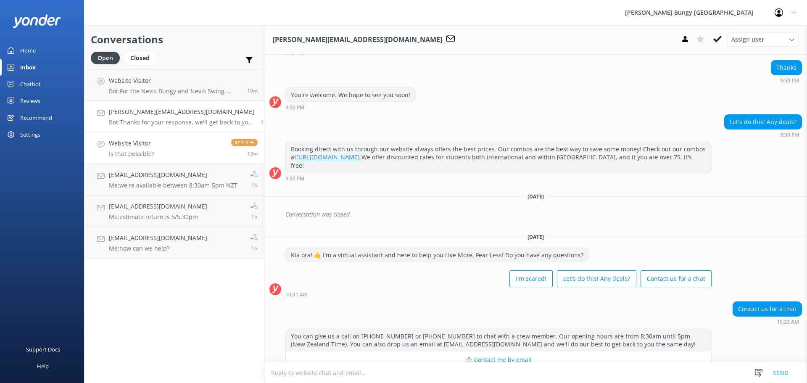
click at [153, 144] on link "Website Visitor Is that possible? Reply 13m" at bounding box center [173, 148] width 179 height 32
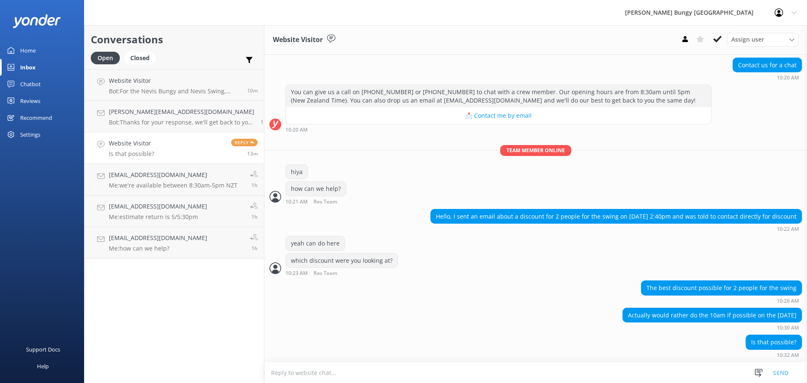
click at [565, 373] on textarea at bounding box center [535, 372] width 543 height 21
click at [468, 279] on div "yeah can do here which discount were you looking at? 10:23 AM Res Team Read" at bounding box center [535, 258] width 543 height 45
click at [689, 369] on textarea at bounding box center [535, 372] width 543 height 21
click at [517, 293] on div "The best discount possible for 2 people for the swing 10:26 AM" at bounding box center [535, 291] width 543 height 23
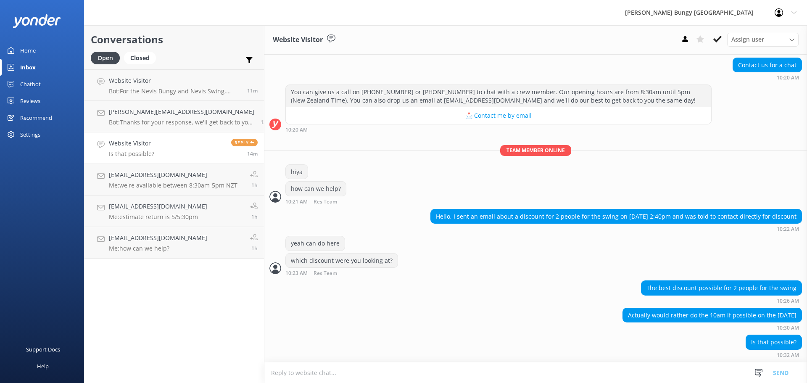
click at [540, 379] on textarea at bounding box center [535, 372] width 543 height 21
type textarea "have you done an activity with us before?"
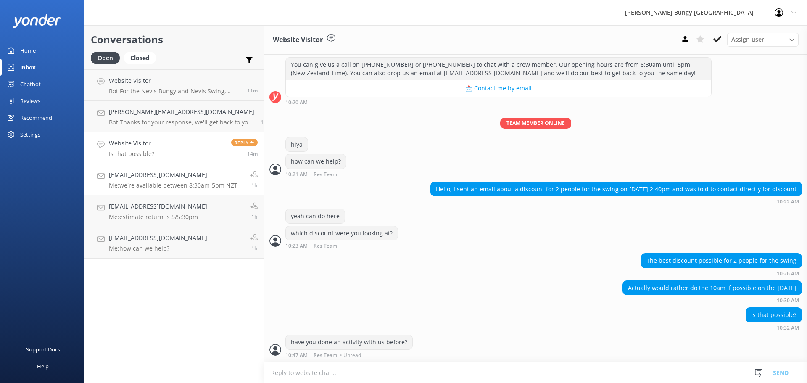
click at [165, 179] on h4 "[EMAIL_ADDRESS][DOMAIN_NAME]" at bounding box center [173, 174] width 129 height 9
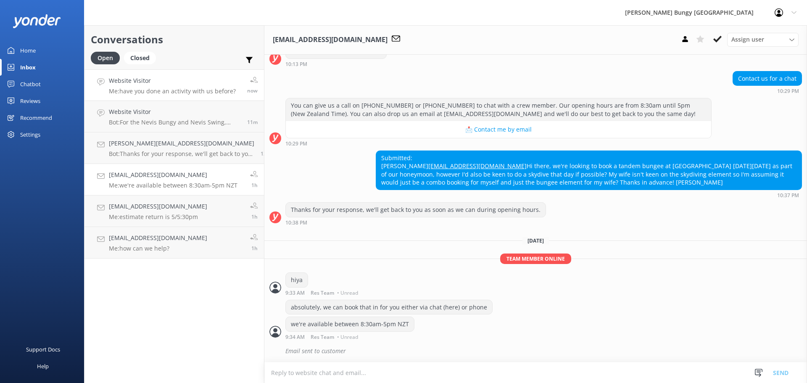
click at [172, 99] on link "Website Visitor Me: have you done an activity with us before? now" at bounding box center [173, 85] width 179 height 32
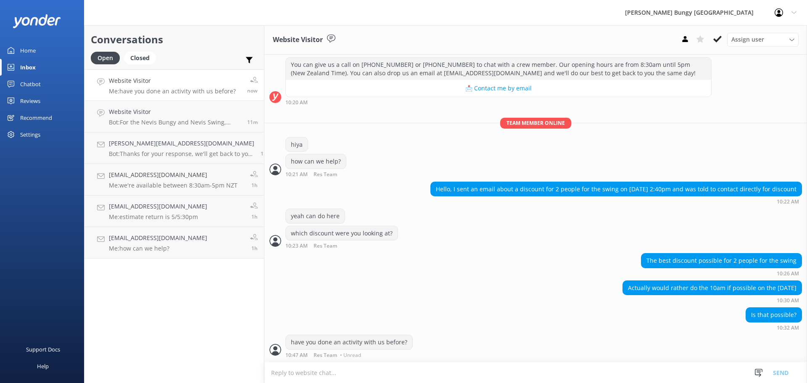
scroll to position [100, 0]
click at [156, 135] on link "Erikaelise@live.com.au Bot: Thanks for your response, we'll get back to you as …" at bounding box center [173, 148] width 179 height 32
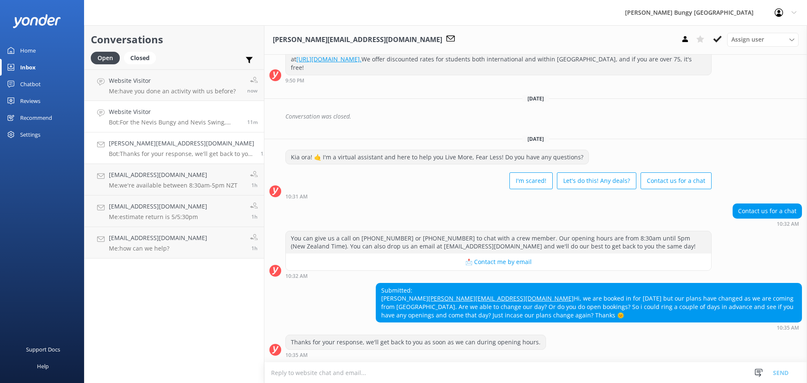
click at [158, 121] on p "Bot: For the Nevis Bungy and Nevis Swing, allow about 4 hours for the whole exp…" at bounding box center [175, 123] width 132 height 8
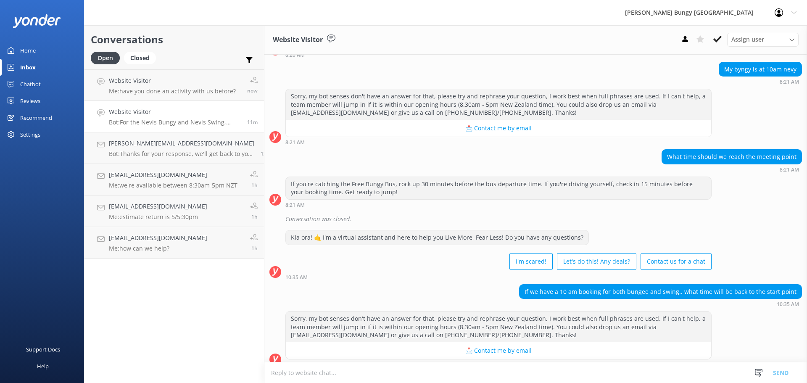
scroll to position [141, 0]
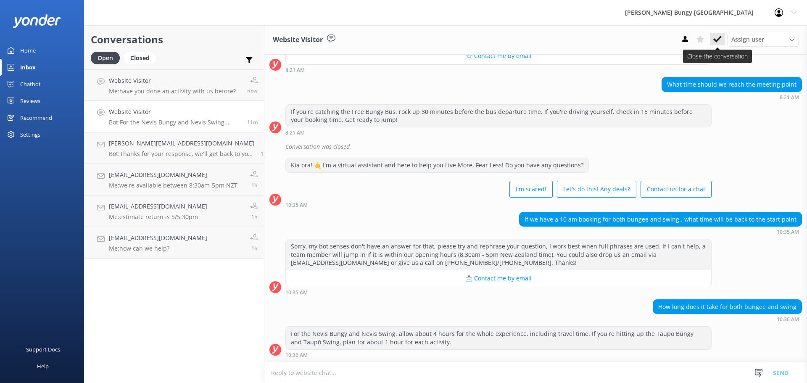
click at [715, 42] on icon at bounding box center [717, 39] width 8 height 8
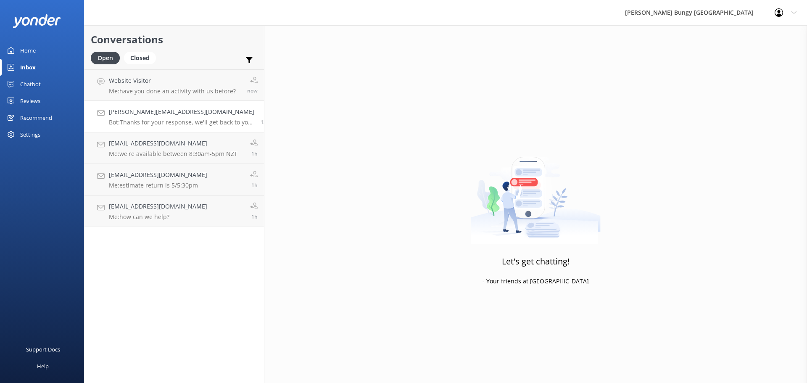
click at [200, 112] on h4 "[PERSON_NAME][EMAIL_ADDRESS][DOMAIN_NAME]" at bounding box center [181, 111] width 145 height 9
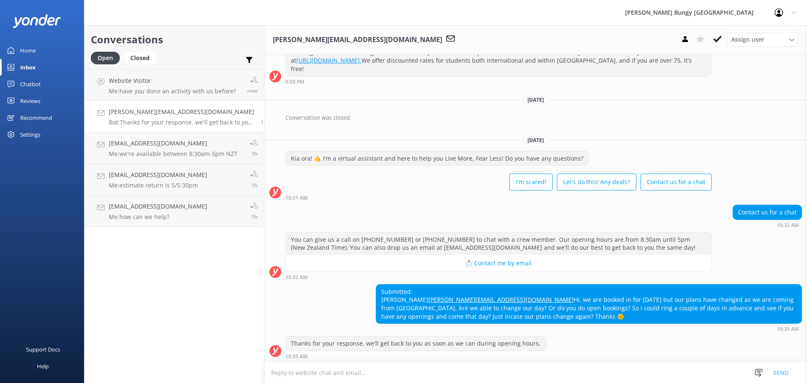
scroll to position [239, 0]
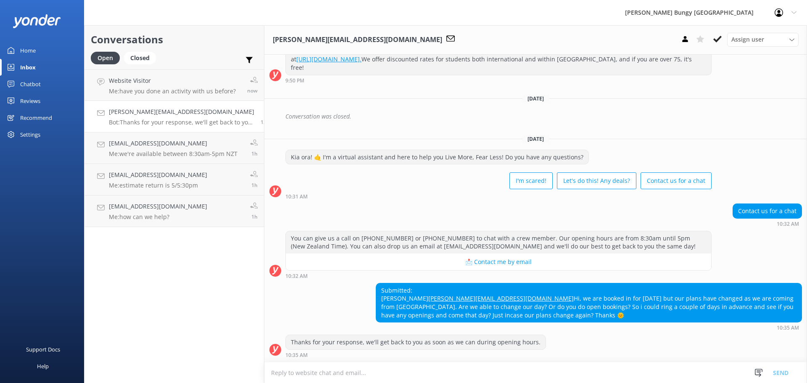
click at [557, 369] on textarea at bounding box center [535, 372] width 543 height 21
click at [157, 143] on h4 "[EMAIL_ADDRESS][DOMAIN_NAME]" at bounding box center [173, 143] width 129 height 9
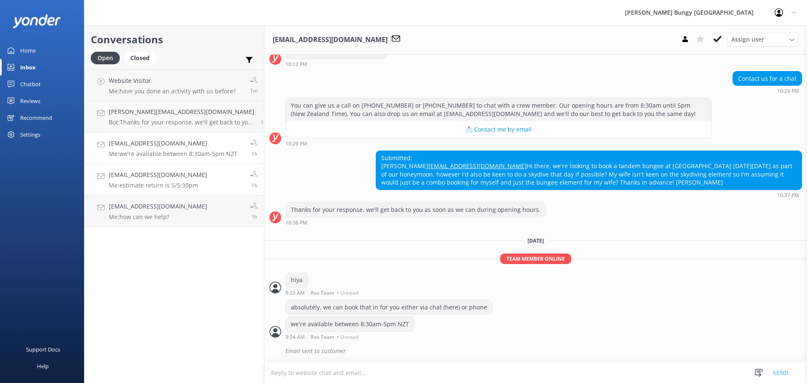
click at [147, 191] on link "[EMAIL_ADDRESS][DOMAIN_NAME] Me: estimate return is 5/5:30pm 1h" at bounding box center [173, 180] width 179 height 32
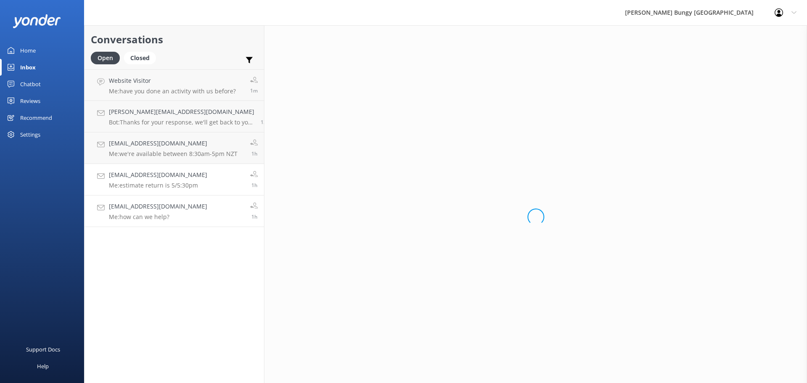
click at [147, 212] on div "yashbahadursingh96@gmail.com Me: how can we help?" at bounding box center [158, 211] width 98 height 18
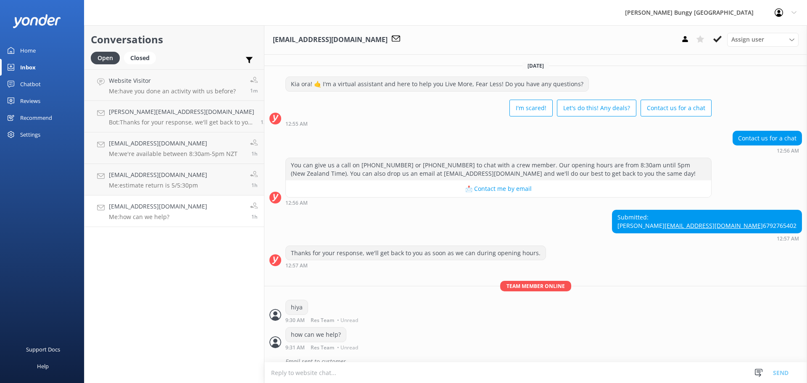
scroll to position [27, 0]
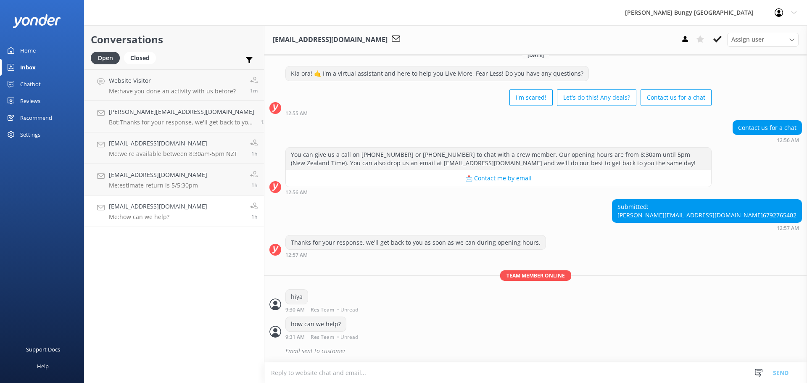
click at [449, 253] on div "12:57 AM" at bounding box center [415, 255] width 261 height 6
click at [160, 139] on h4 "[EMAIL_ADDRESS][DOMAIN_NAME]" at bounding box center [173, 143] width 129 height 9
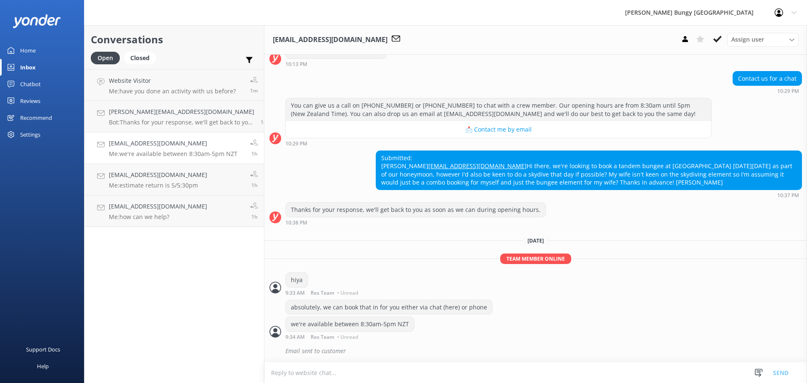
scroll to position [131, 0]
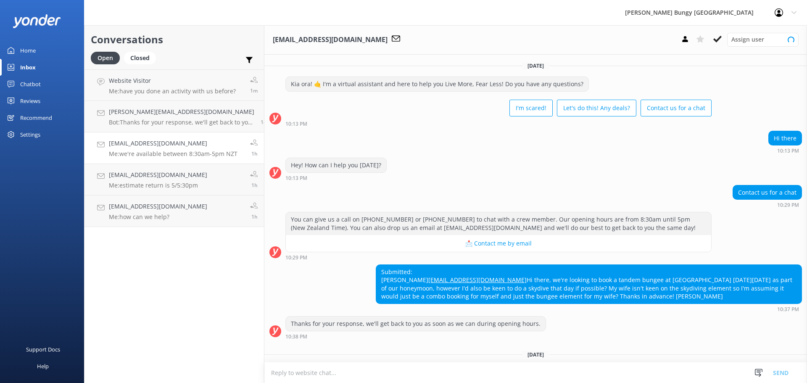
scroll to position [131, 0]
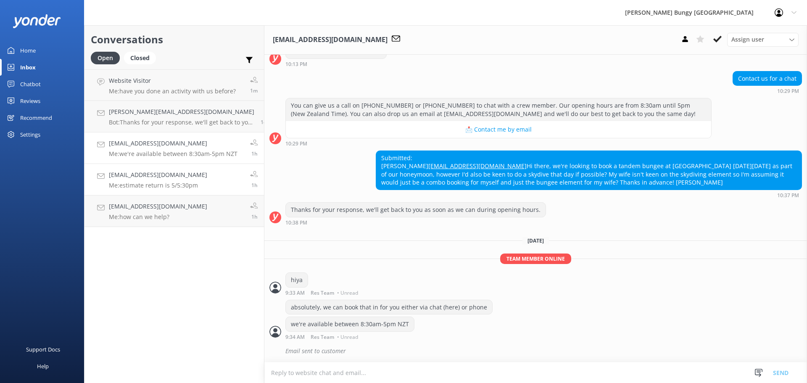
click at [122, 181] on div "[EMAIL_ADDRESS][DOMAIN_NAME] Me: estimate return is 5/5:30pm" at bounding box center [158, 179] width 98 height 18
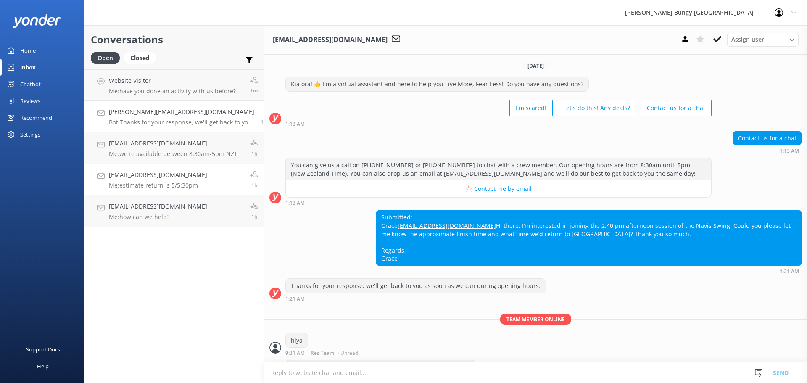
click at [143, 115] on h4 "[PERSON_NAME][EMAIL_ADDRESS][DOMAIN_NAME]" at bounding box center [181, 111] width 145 height 9
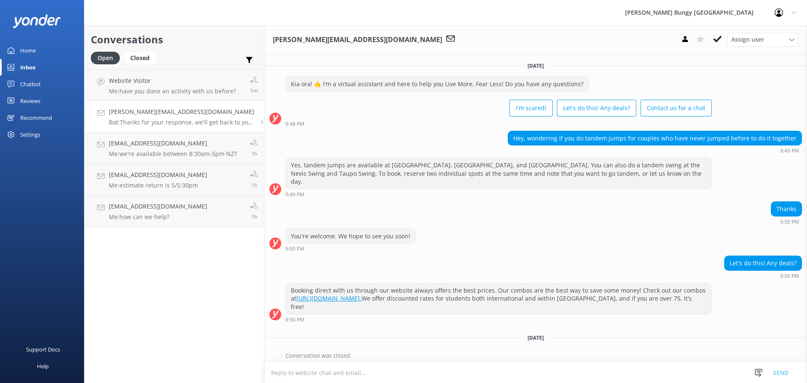
scroll to position [239, 0]
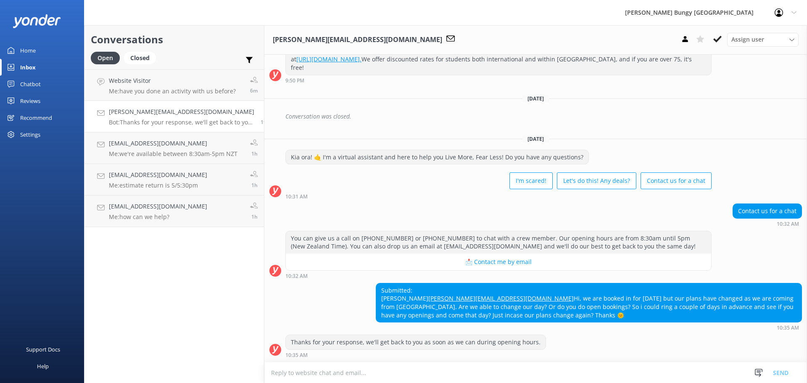
click at [531, 377] on textarea at bounding box center [535, 372] width 543 height 21
